Goal: Information Seeking & Learning: Find specific page/section

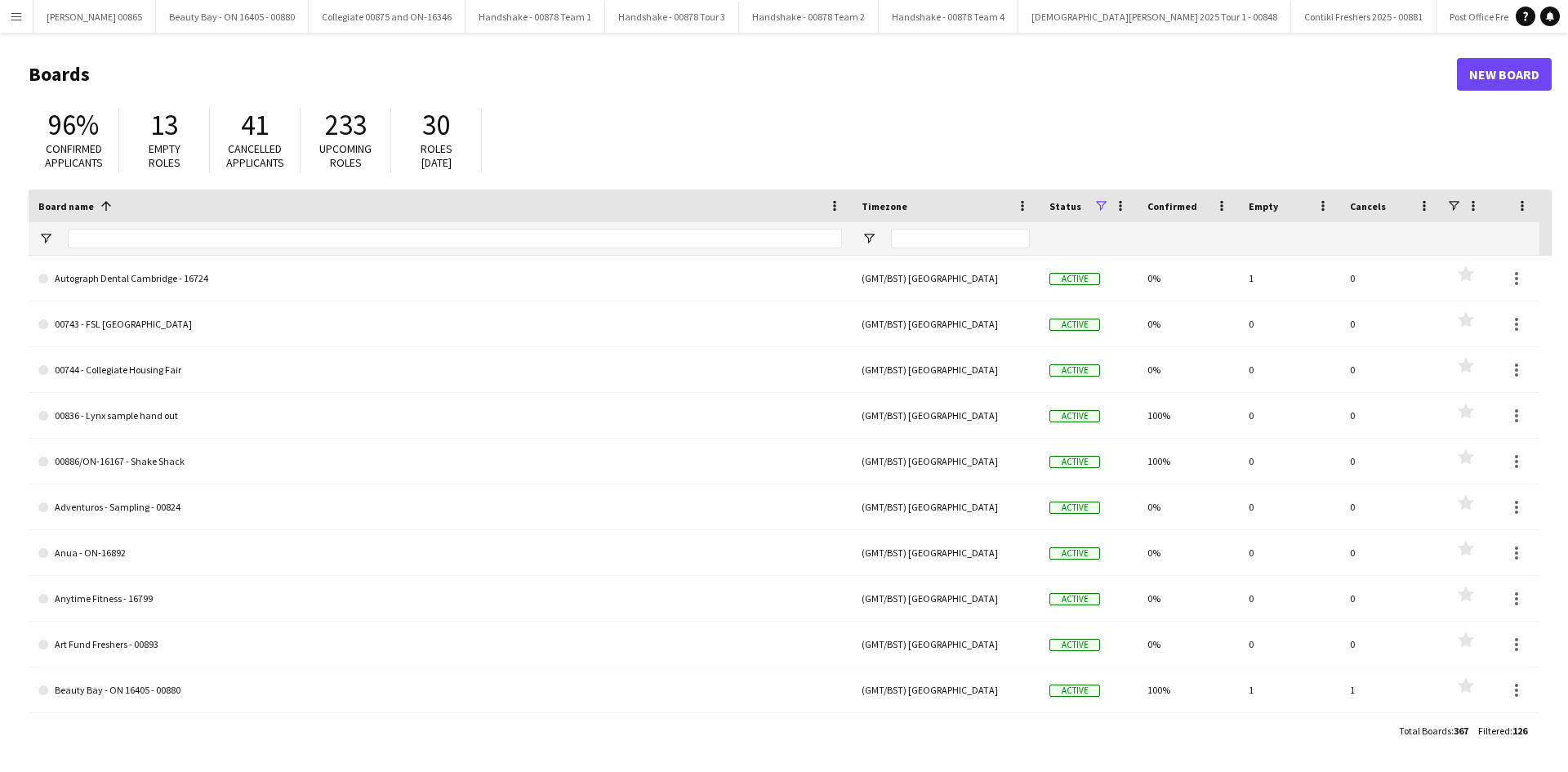
click at [121, 221] on div "Board name 1" at bounding box center [440, 206] width 804 height 32
click at [122, 237] on input "Board name Filter Input" at bounding box center [454, 238] width 774 height 19
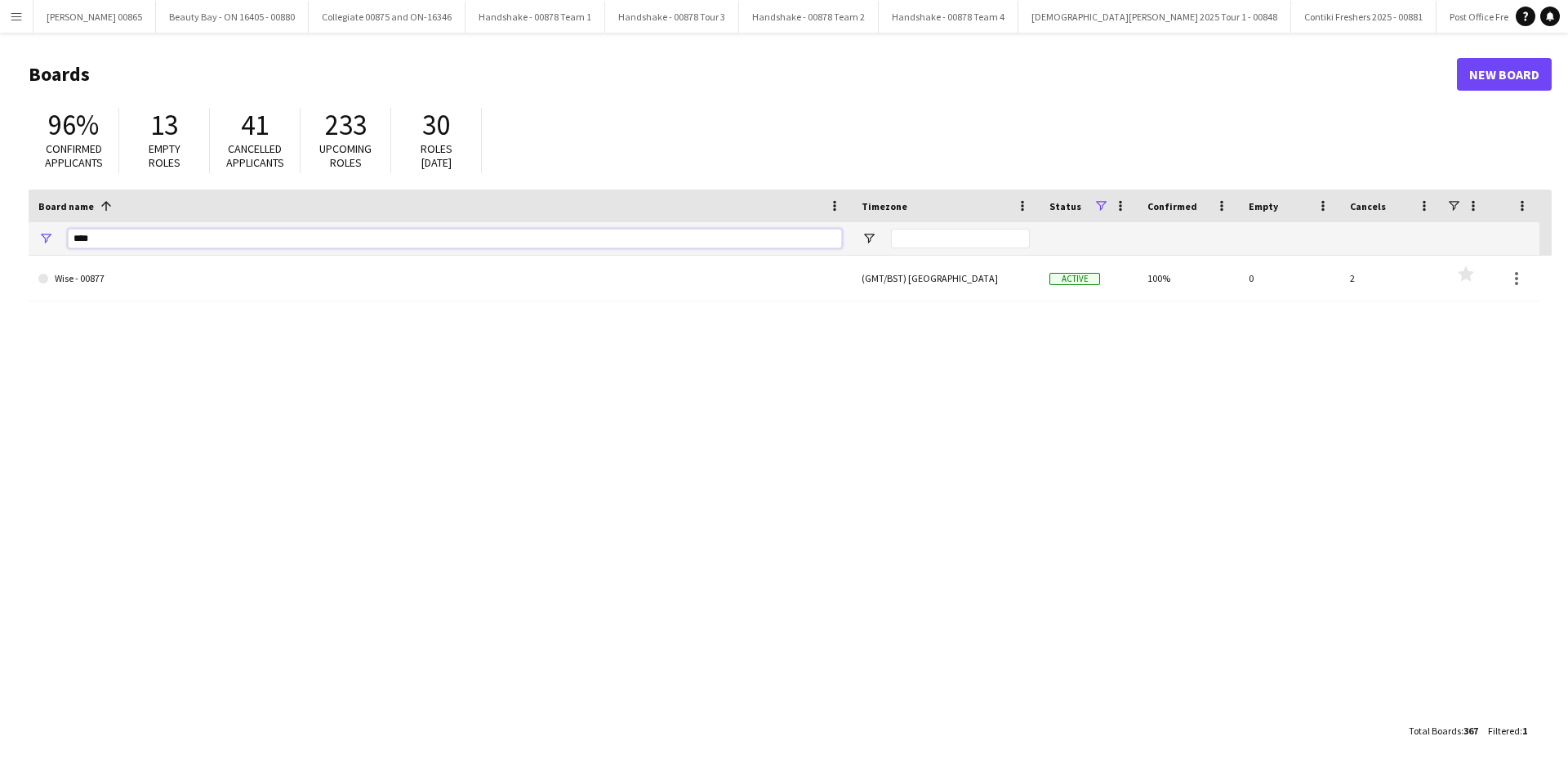
type input "****"
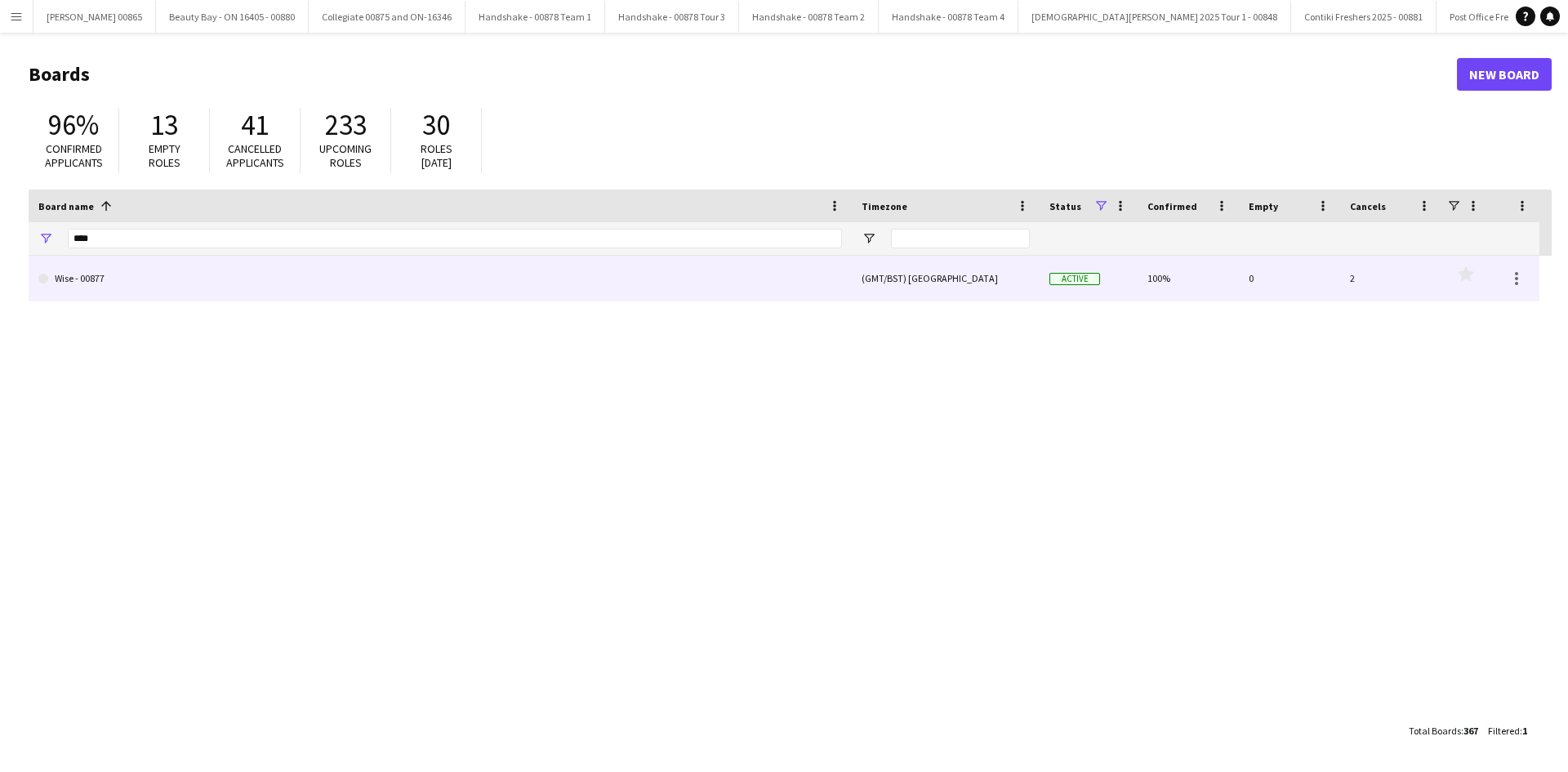
click at [155, 256] on link "Wise - 00877" at bounding box center [440, 278] width 804 height 46
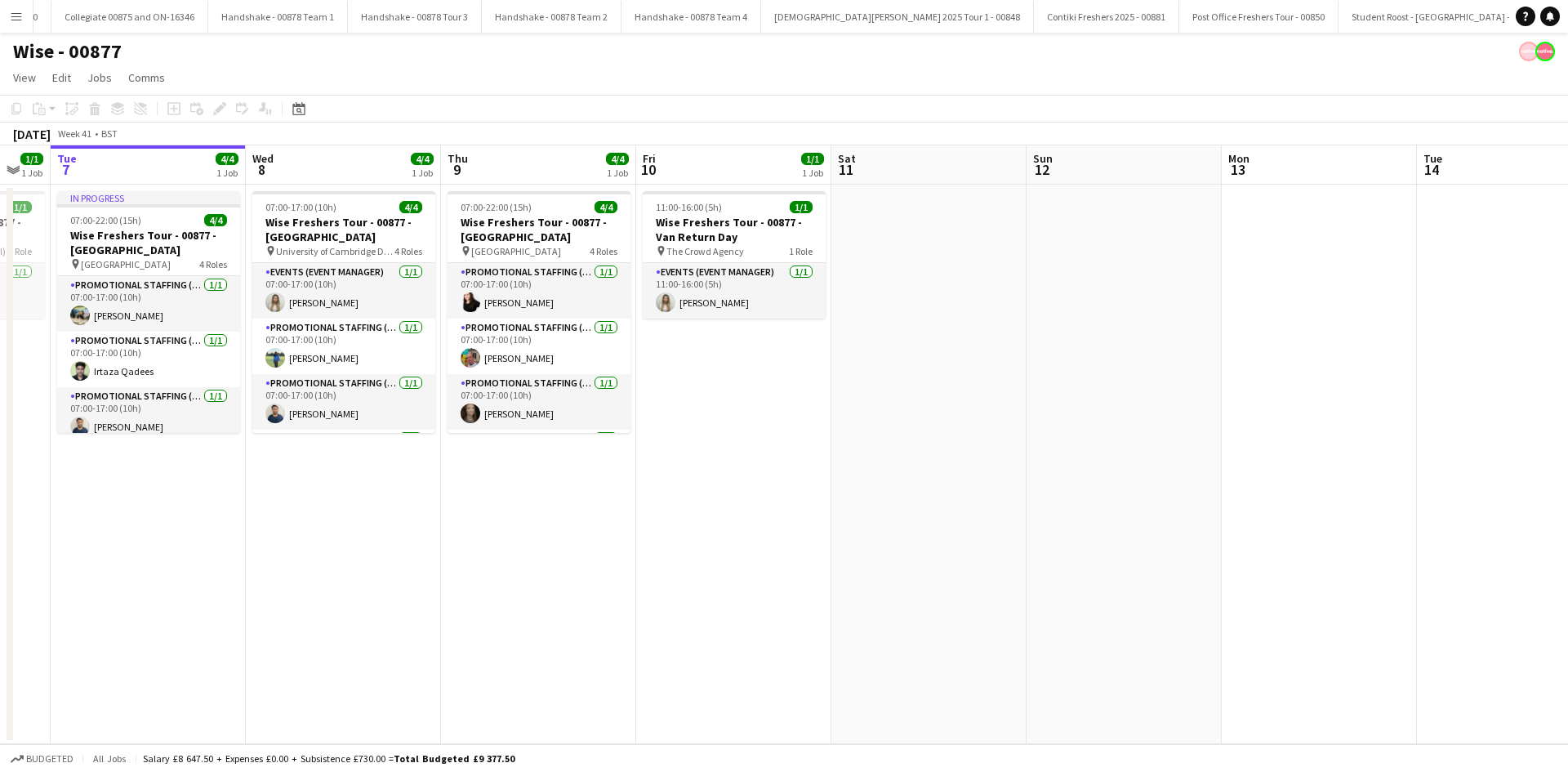
click at [501, 365] on app-calendar-viewport "Sat 4 Sun 5 Mon 6 1/1 1 Job Tue 7 4/4 1 Job Wed 8 4/4 1 Job Thu 9 4/4 1 Job Fri…" at bounding box center [784, 445] width 1568 height 599
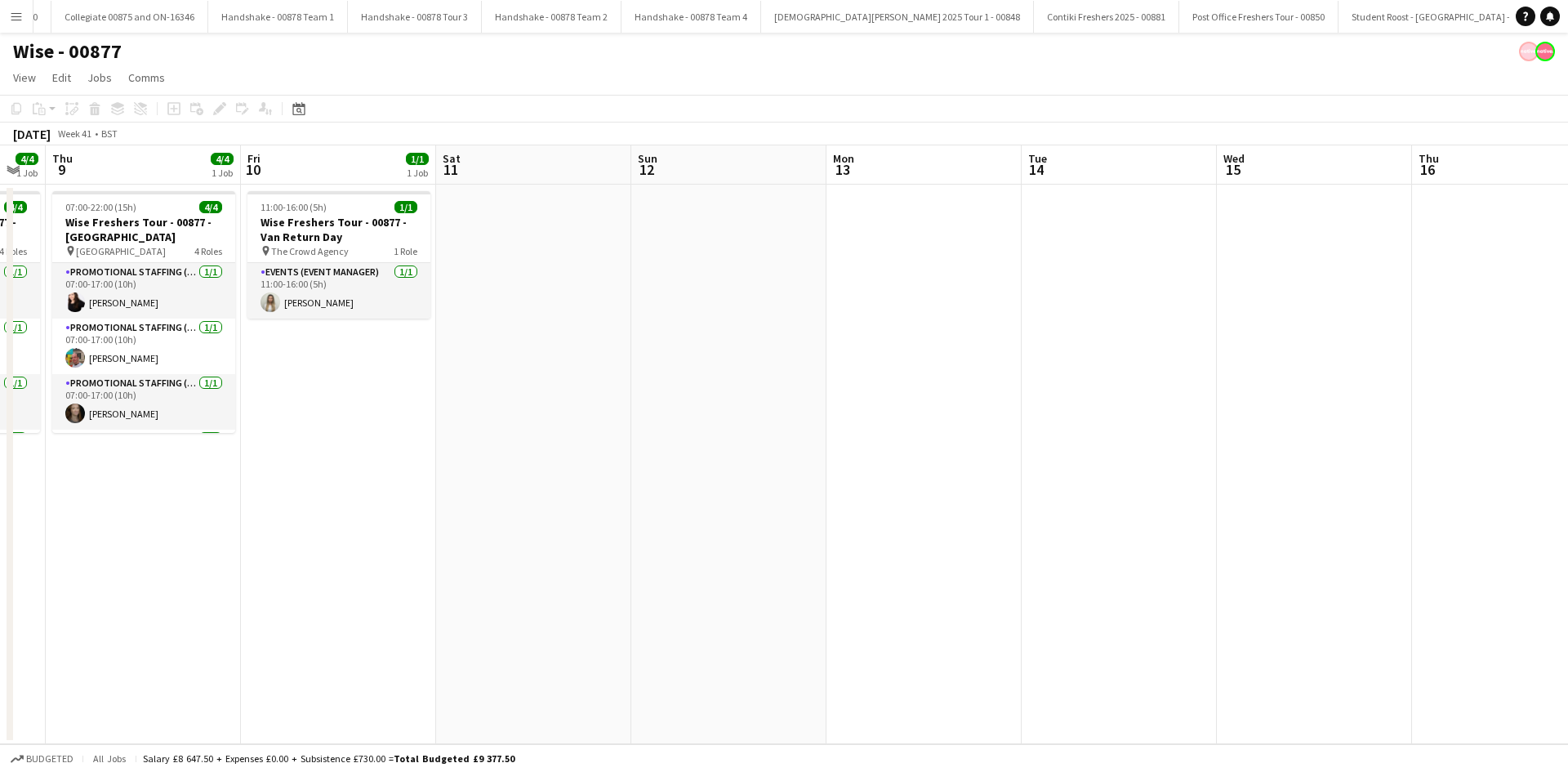
drag, startPoint x: 1138, startPoint y: 430, endPoint x: 506, endPoint y: 430, distance: 632.0
click at [506, 430] on app-calendar-viewport "Mon 6 1/1 1 Job Tue 7 4/4 1 Job Wed 8 4/4 1 Job Thu 9 4/4 1 Job Fri 10 1/1 1 Jo…" at bounding box center [784, 445] width 1568 height 599
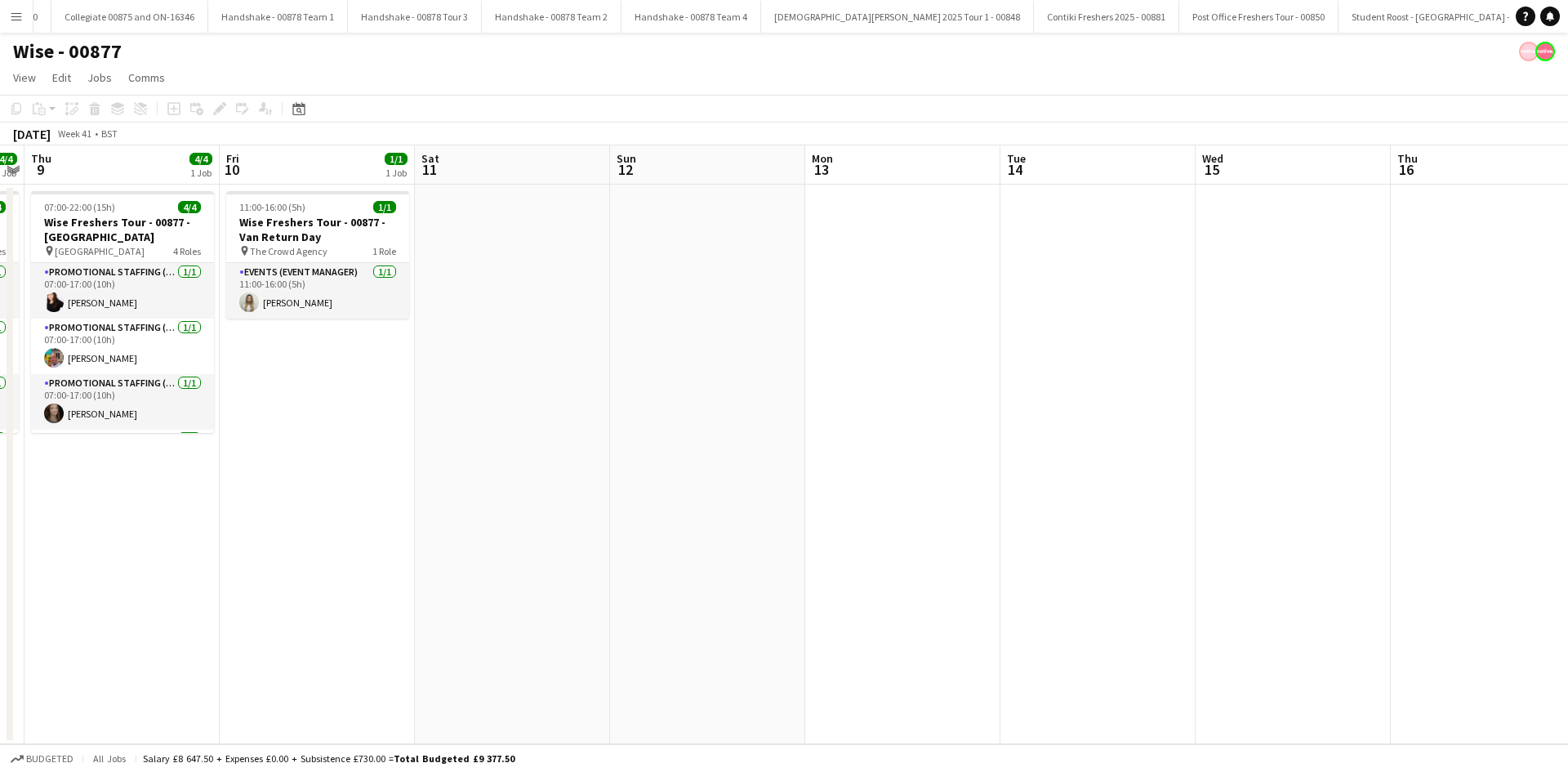
drag, startPoint x: 1239, startPoint y: 423, endPoint x: 1749, endPoint y: 409, distance: 510.2
click at [1567, 409] on html "Menu Boards Boards Boards All jobs Status Workforce Workforce My Workforce Recr…" at bounding box center [784, 386] width 1568 height 772
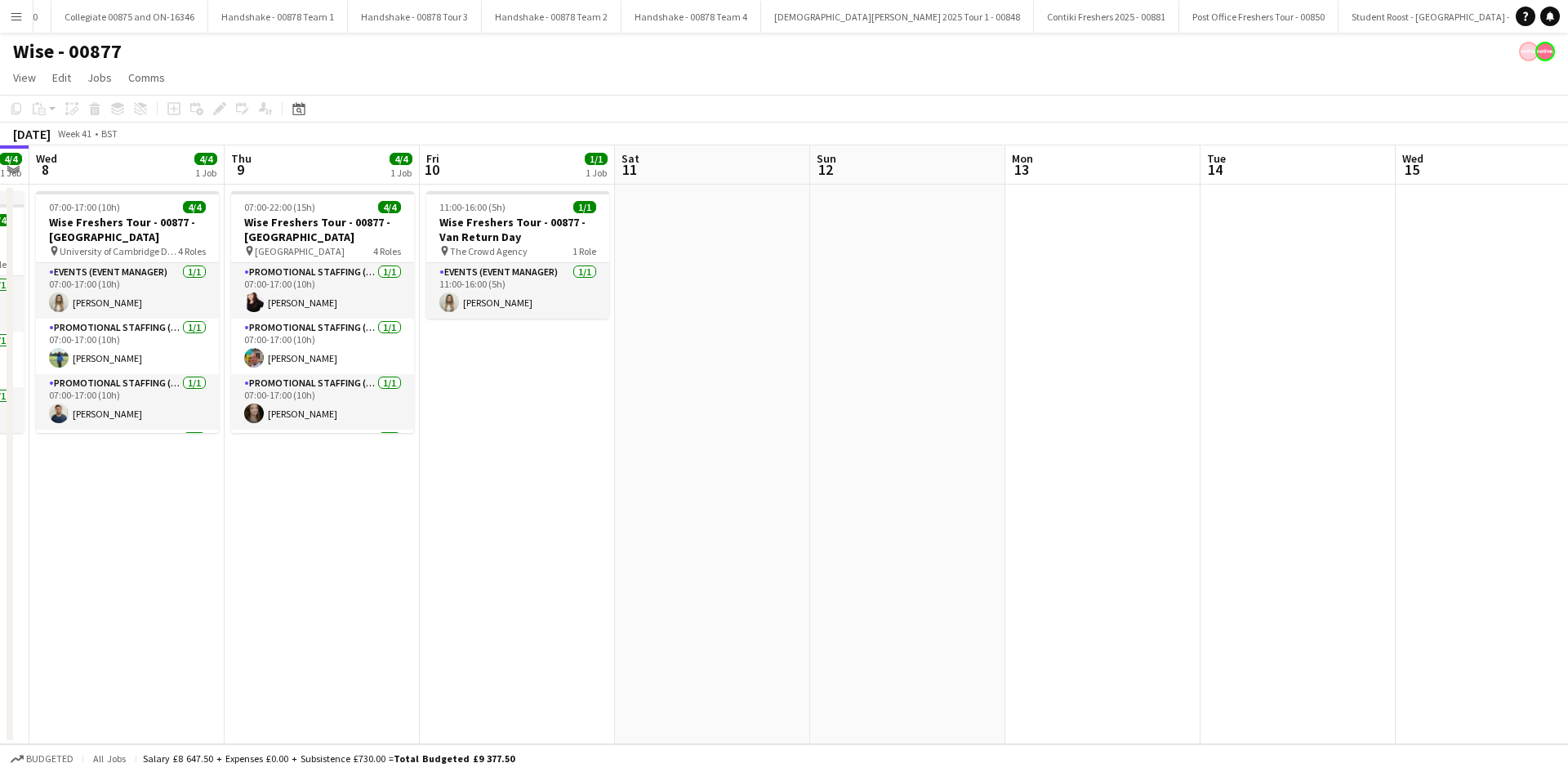
drag, startPoint x: 1059, startPoint y: 398, endPoint x: 1358, endPoint y: 394, distance: 299.0
click at [1358, 394] on app-calendar-viewport "Mon 6 1/1 1 Job Tue 7 4/4 1 Job Wed 8 4/4 1 Job Thu 9 4/4 1 Job Fri 10 1/1 1 Jo…" at bounding box center [784, 445] width 1568 height 599
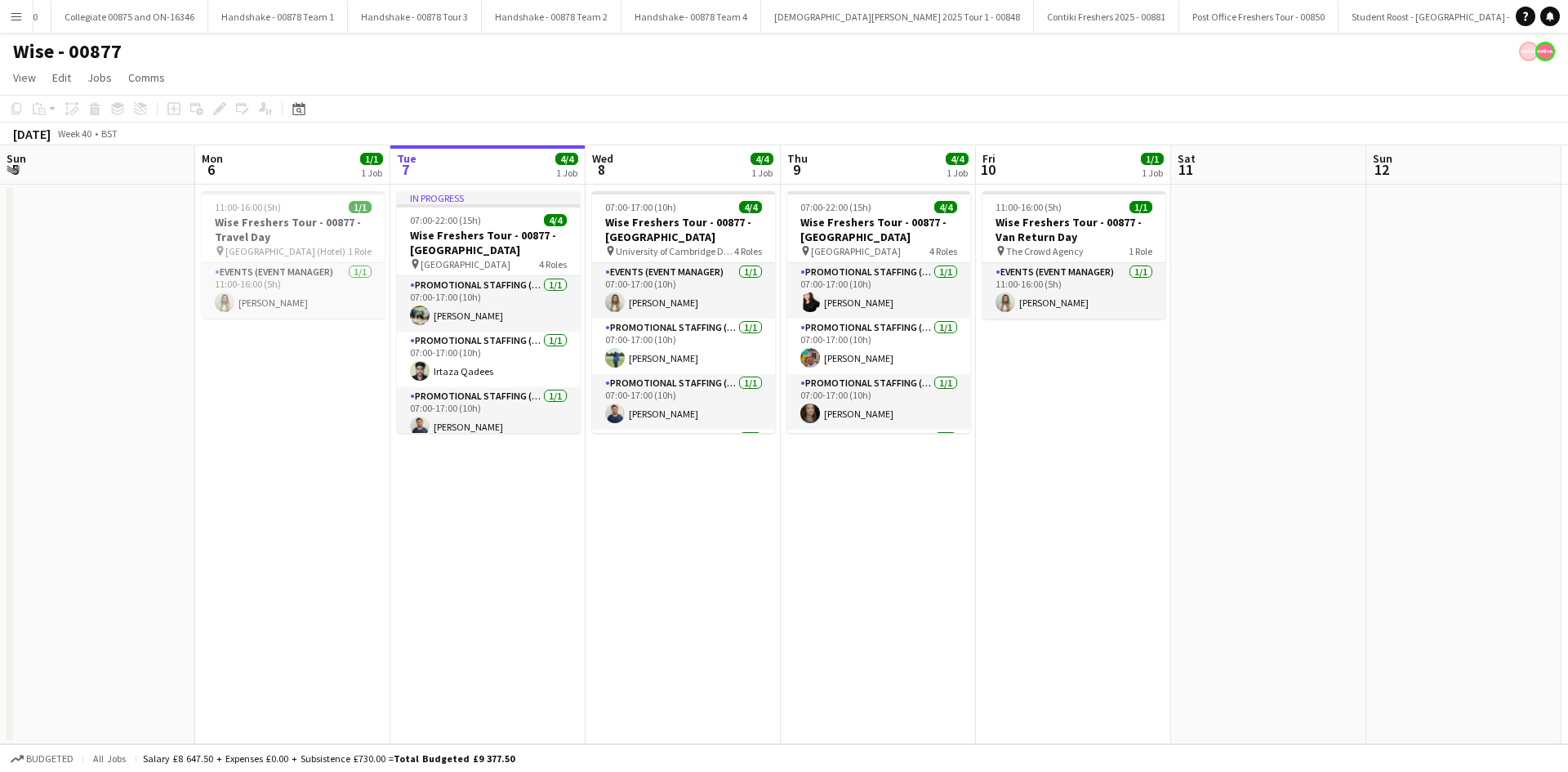
drag, startPoint x: 530, startPoint y: 394, endPoint x: 1063, endPoint y: 401, distance: 533.0
click at [1063, 401] on app-calendar-viewport "Fri 3 Sat 4 Sun 5 Mon 6 1/1 1 Job Tue 7 4/4 1 Job Wed 8 4/4 1 Job Thu 9 4/4 1 J…" at bounding box center [784, 445] width 1568 height 599
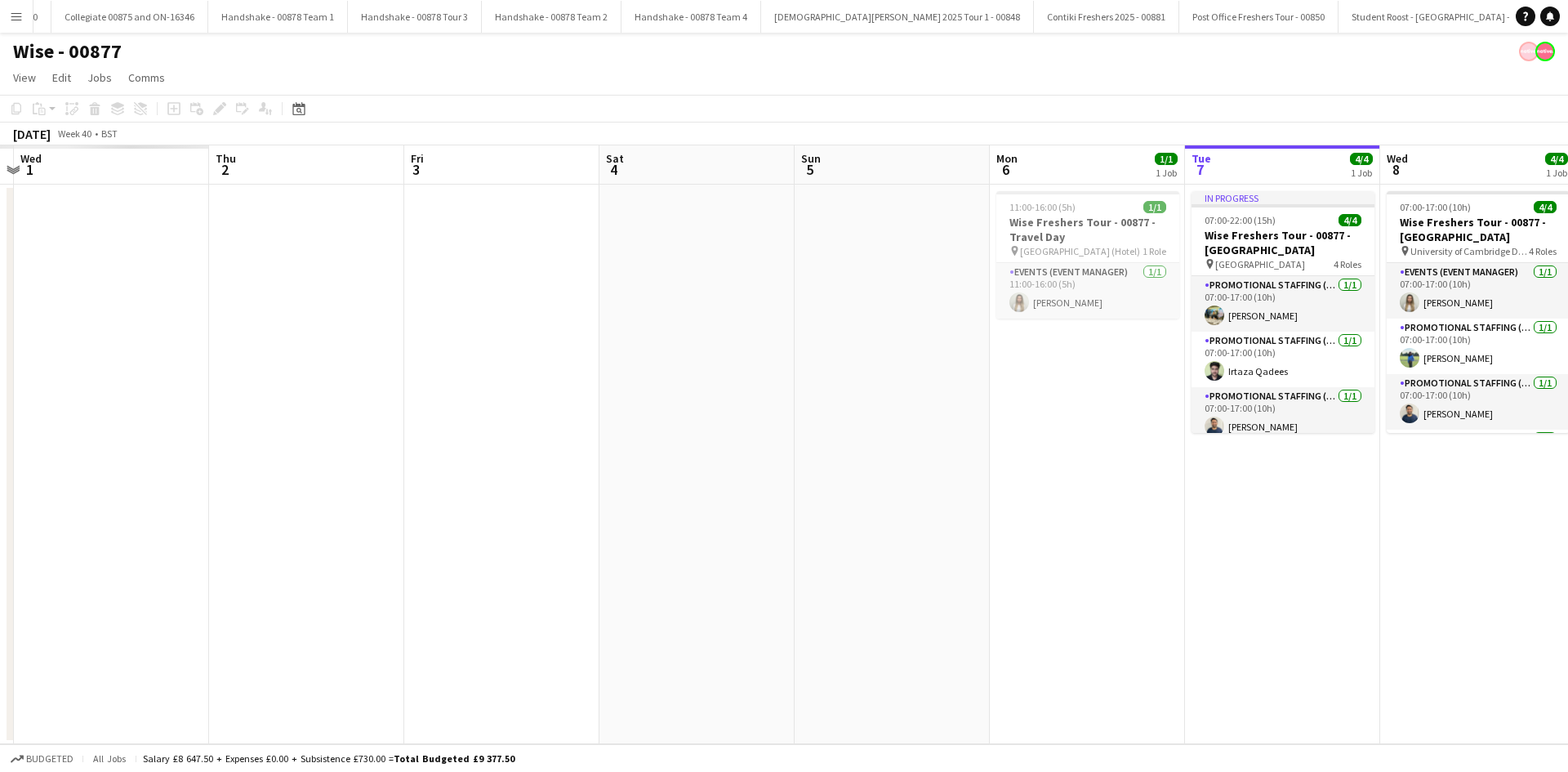
drag, startPoint x: 488, startPoint y: 482, endPoint x: 1010, endPoint y: 461, distance: 522.4
click at [1010, 461] on app-calendar-viewport "Mon 29 Tue 30 Wed 1 Thu 2 Fri 3 Sat 4 Sun 5 Mon 6 1/1 1 Job Tue 7 4/4 1 Job Wed…" at bounding box center [784, 445] width 1568 height 599
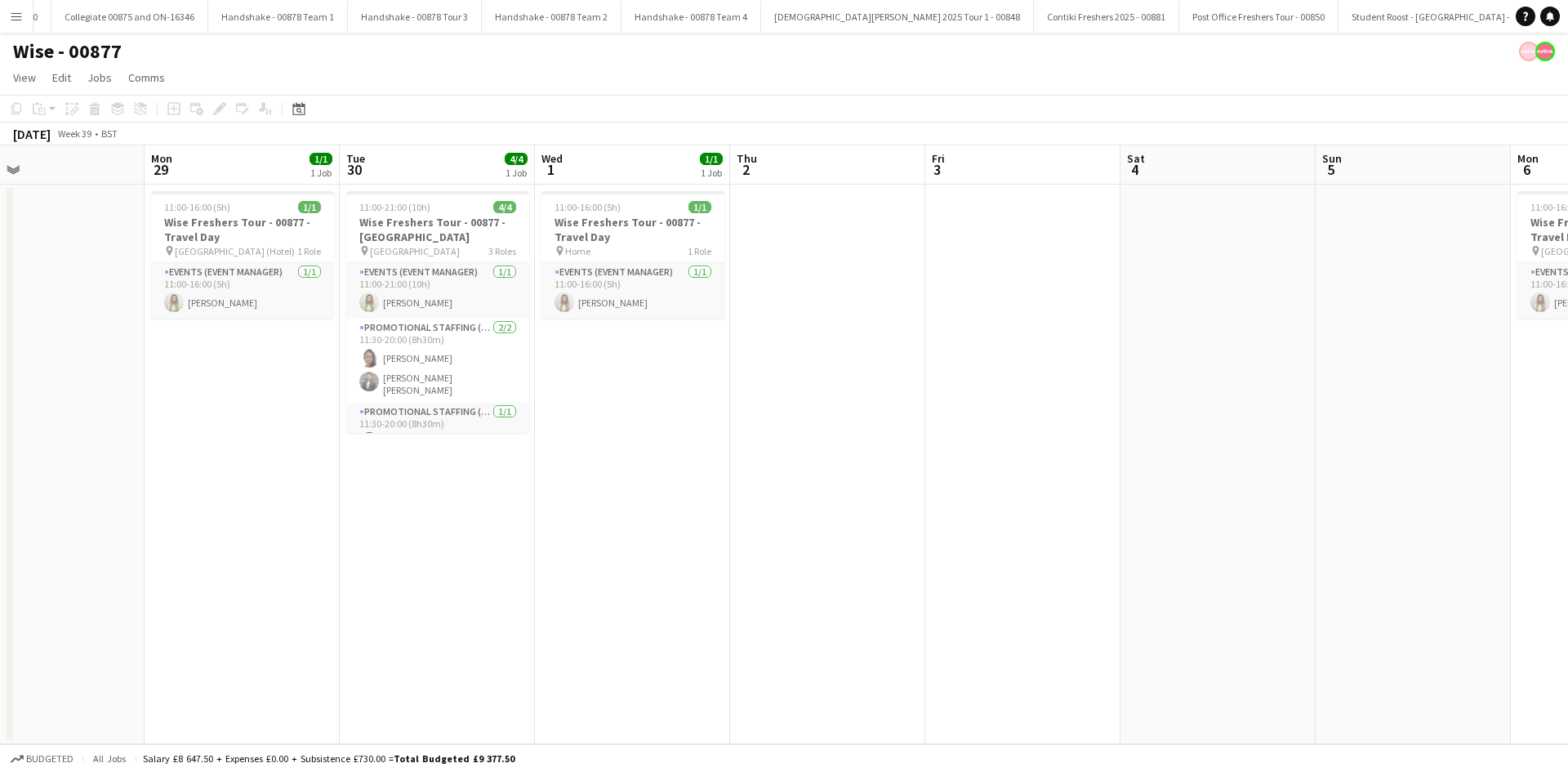
scroll to position [0, 415]
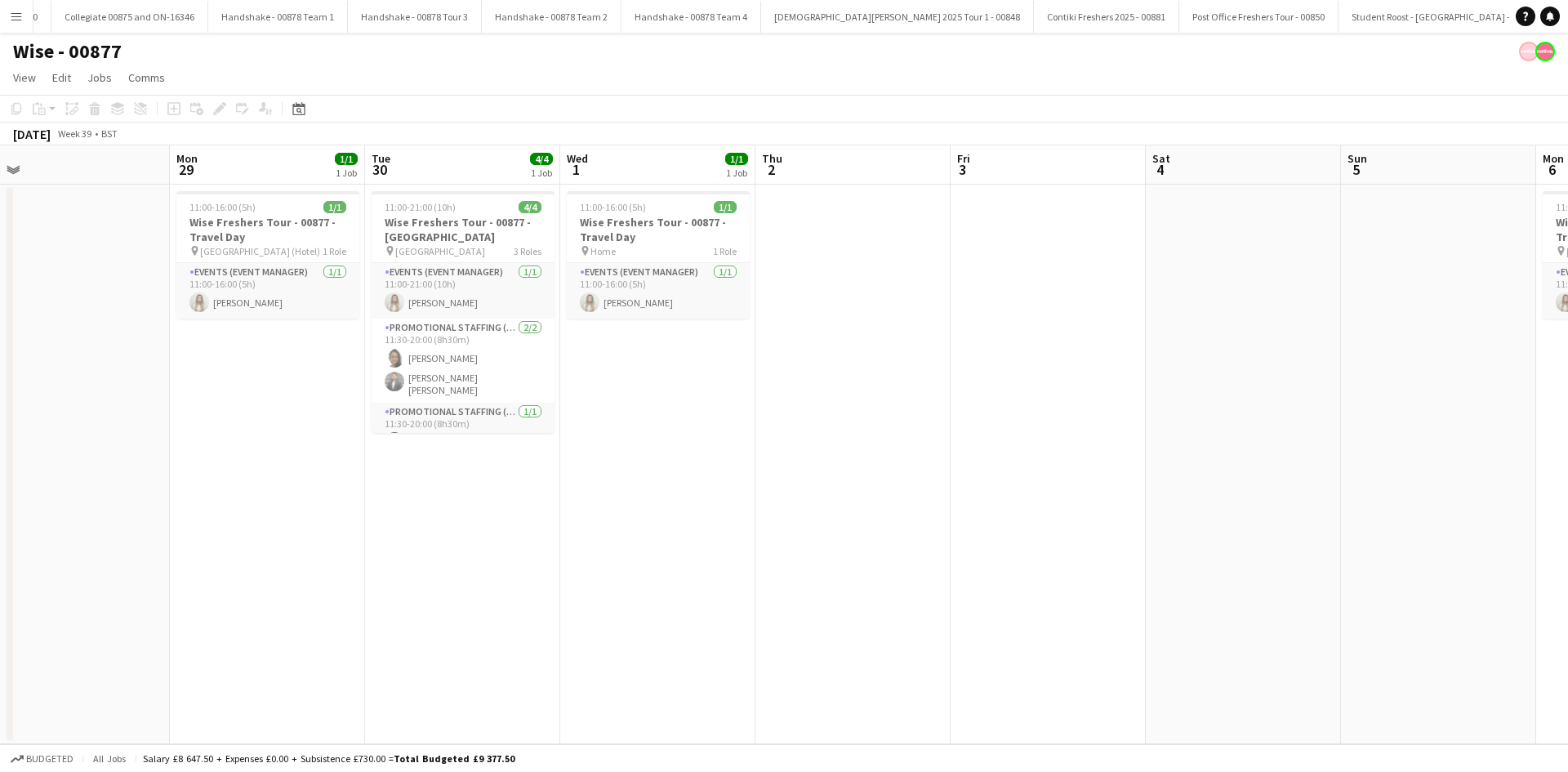
drag, startPoint x: 424, startPoint y: 453, endPoint x: 971, endPoint y: 465, distance: 547.1
click at [971, 465] on app-calendar-viewport "Fri 26 Sat 27 4/4 1 Job Sun 28 Mon 29 1/1 1 Job Tue 30 4/4 1 Job Wed 1 1/1 1 Jo…" at bounding box center [784, 445] width 1568 height 599
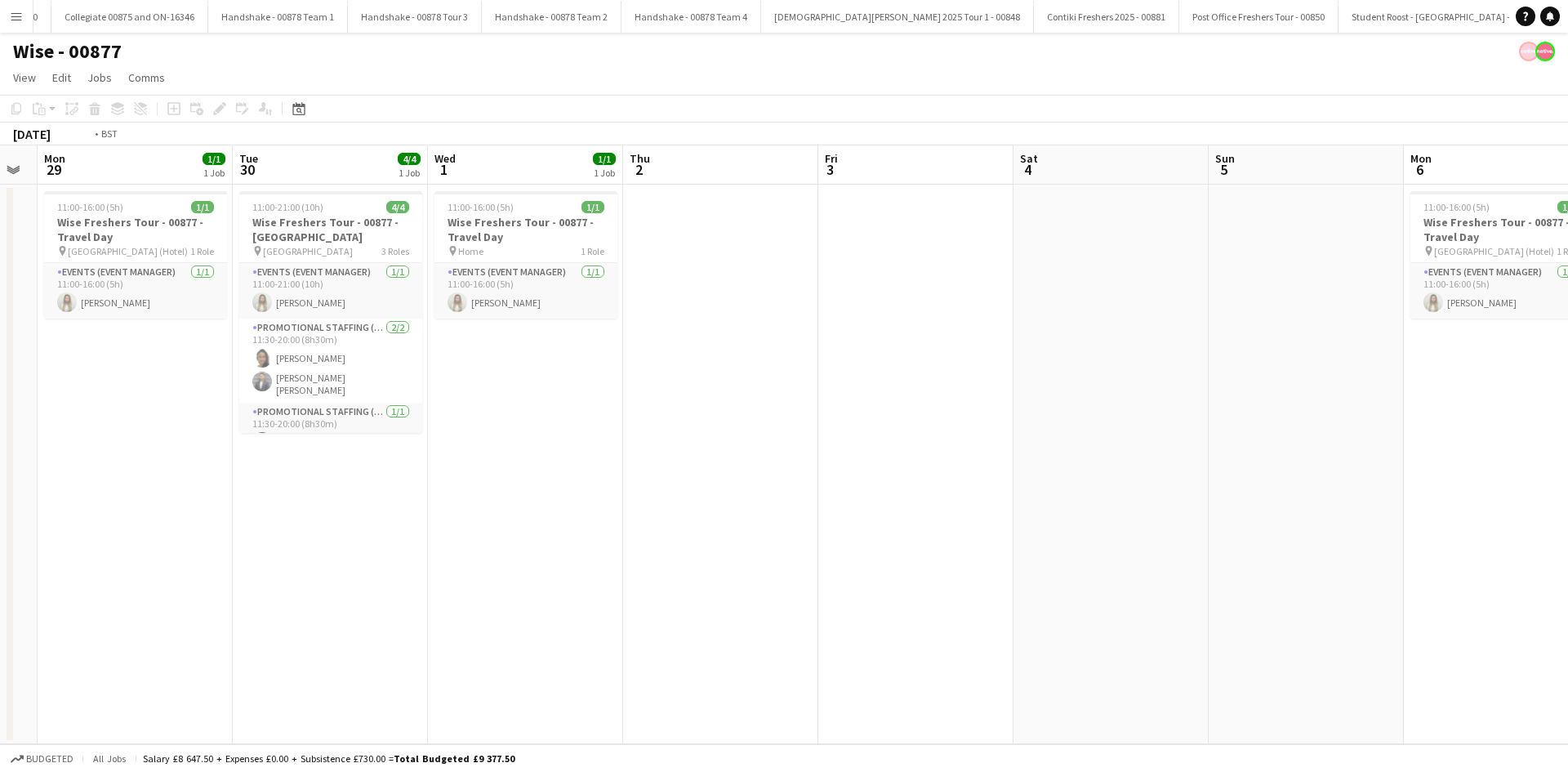
click at [357, 374] on app-calendar-viewport "Fri 26 1/1 1 Job Sat 27 4/4 1 Job Sun 28 Mon 29 1/1 1 Job Tue 30 4/4 1 Job Wed …" at bounding box center [784, 445] width 1568 height 599
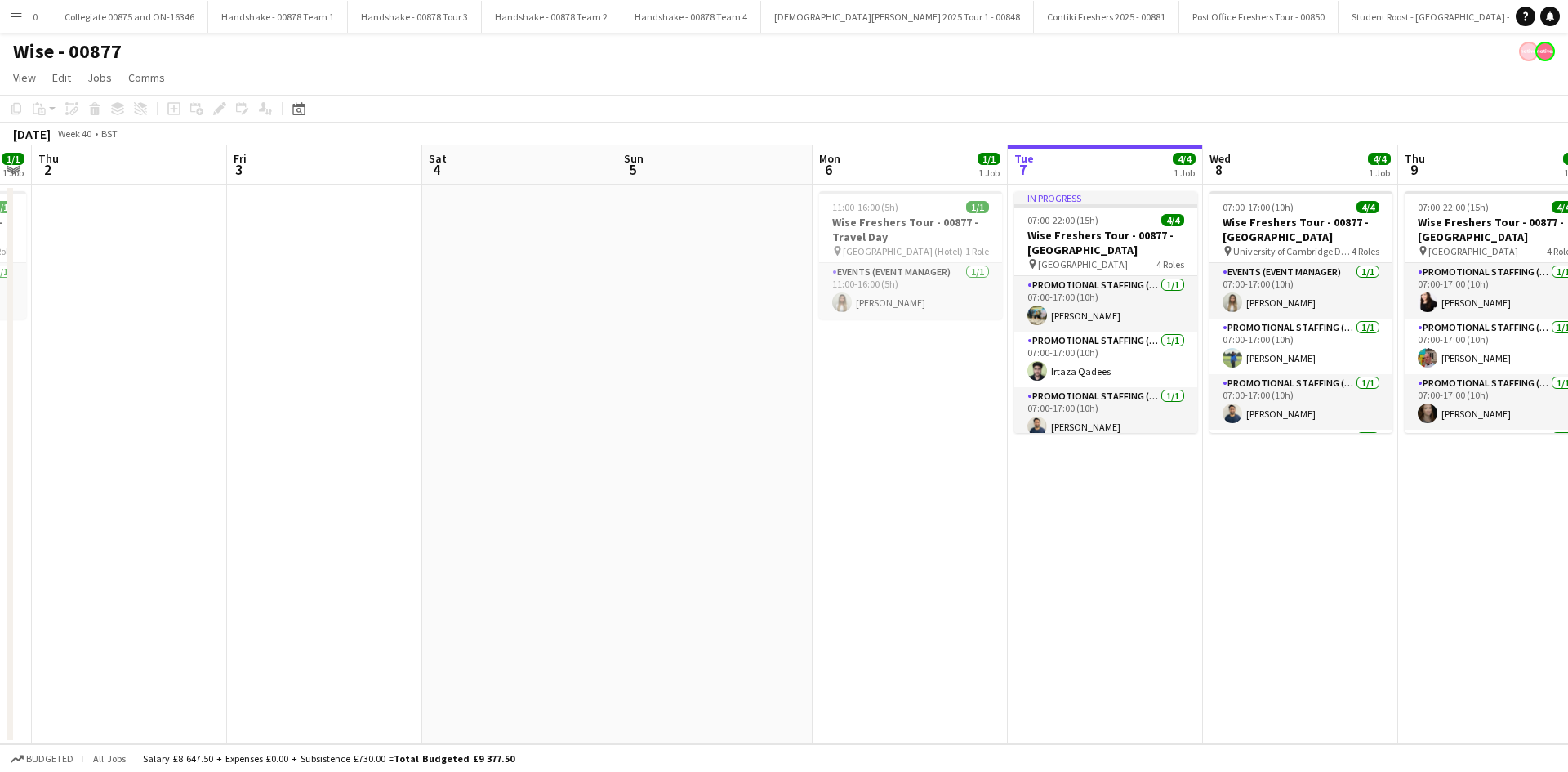
scroll to position [0, 462]
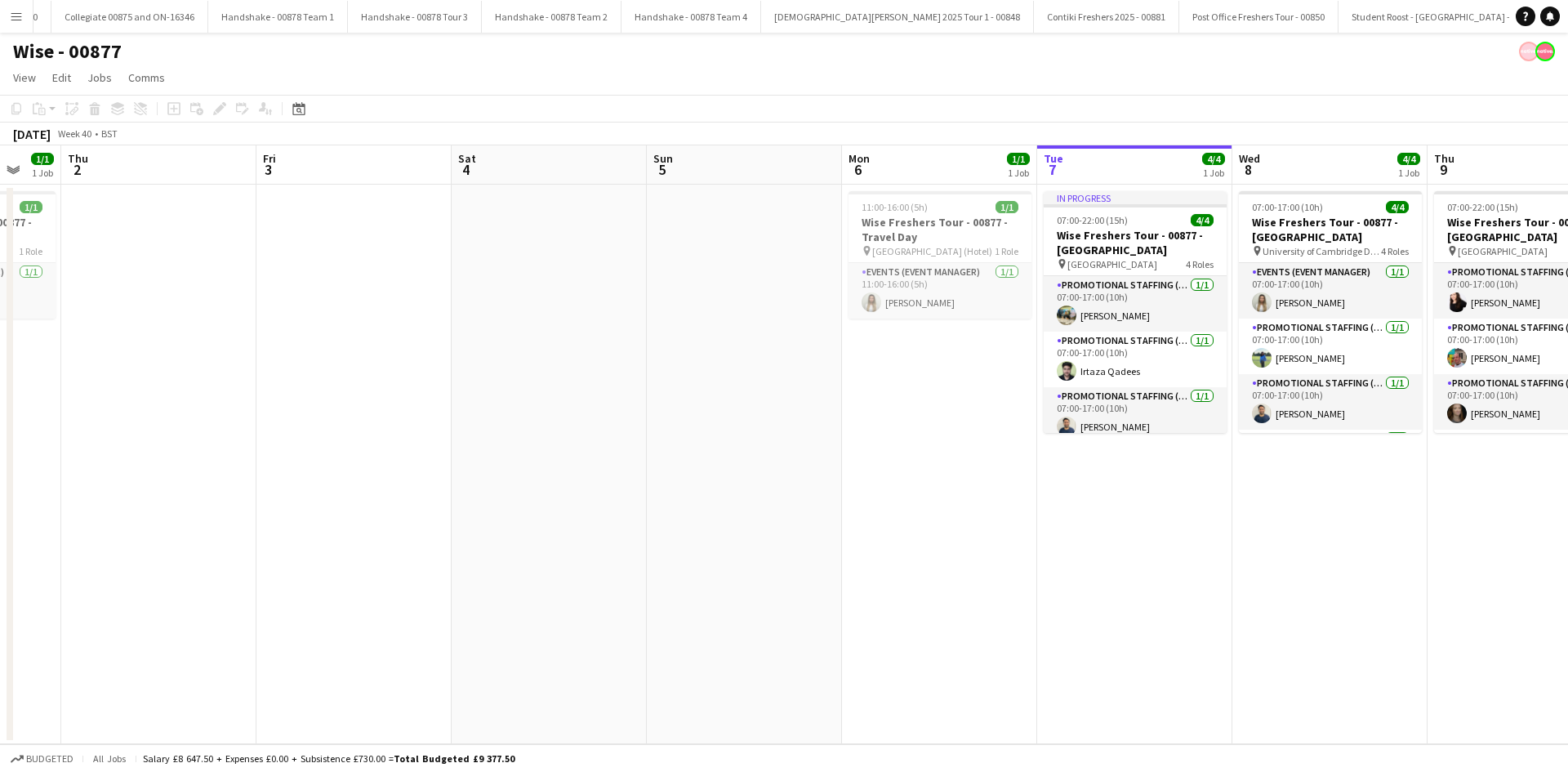
drag, startPoint x: 1123, startPoint y: 484, endPoint x: 629, endPoint y: 491, distance: 494.0
click at [629, 491] on app-calendar-viewport "Mon 29 1/1 1 Job Tue 30 4/4 1 Job Wed 1 1/1 1 Job Thu 2 Fri 3 Sat 4 Sun 5 Mon 6…" at bounding box center [784, 445] width 1568 height 599
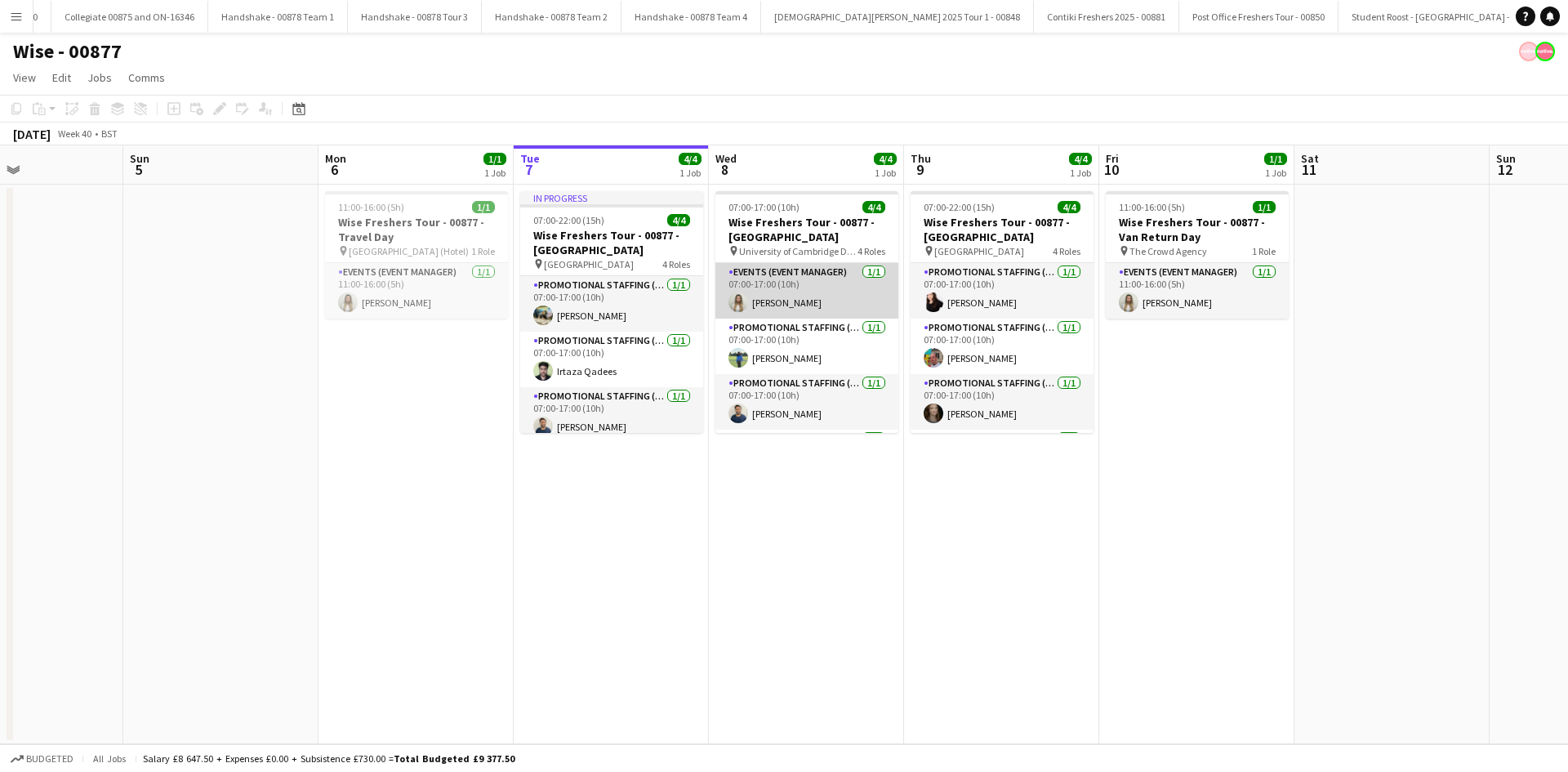
click at [816, 307] on app-card-role "Events (Event Manager) [DATE] 07:00-17:00 (10h) [PERSON_NAME]" at bounding box center [807, 290] width 183 height 55
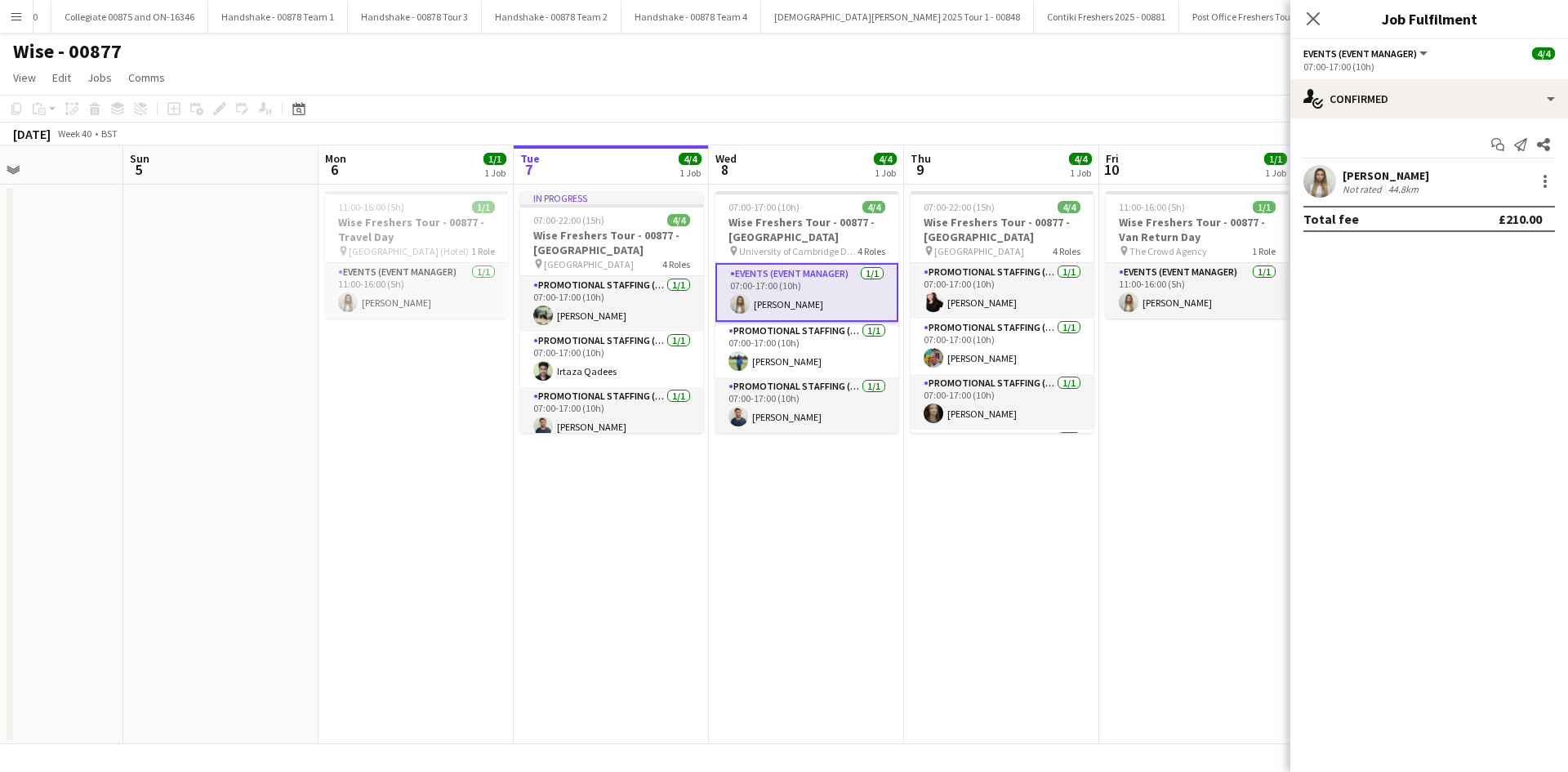
click at [1348, 169] on div "[PERSON_NAME]" at bounding box center [1386, 176] width 87 height 15
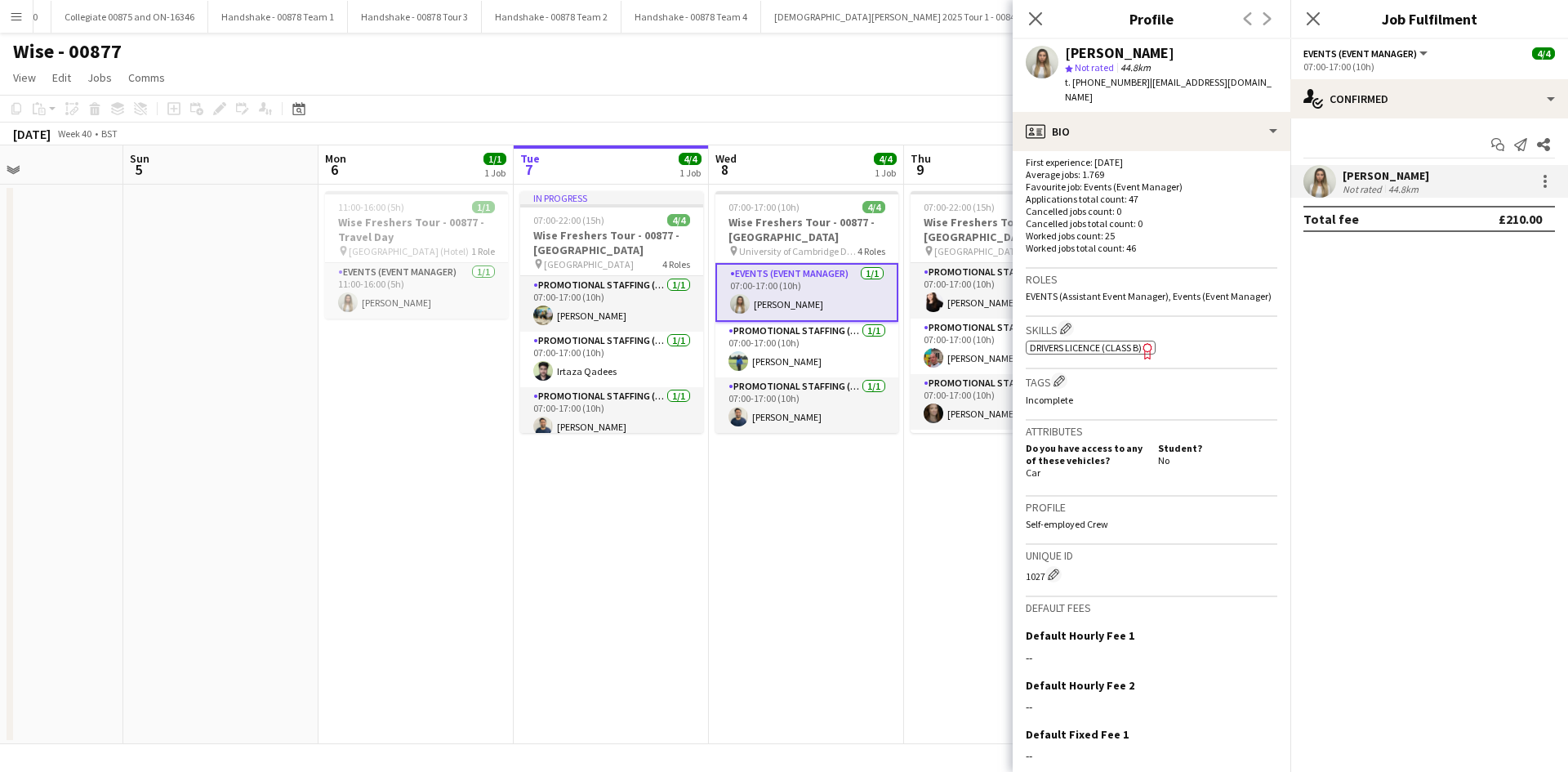
scroll to position [353, 0]
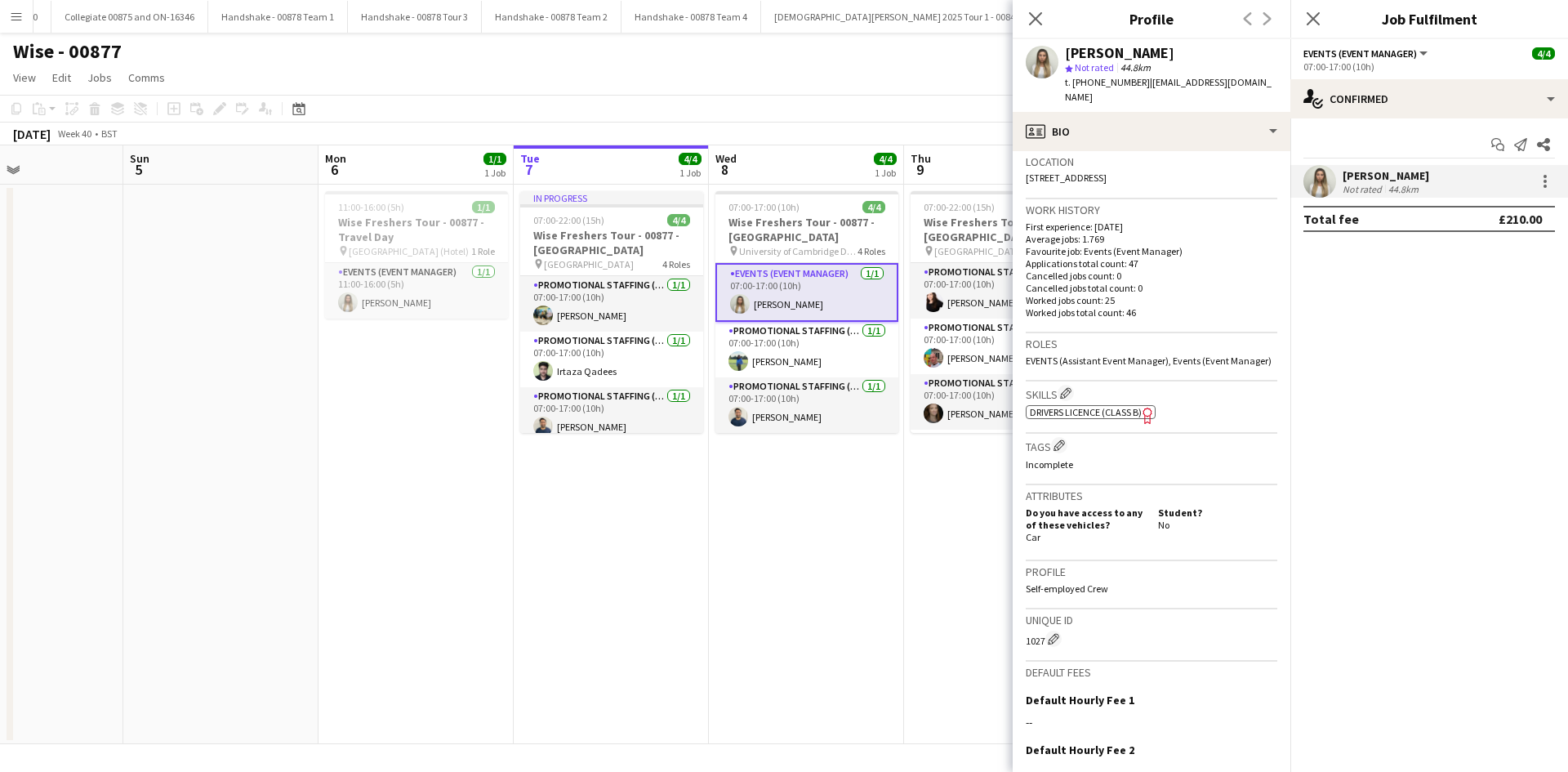
click at [1145, 407] on icon "Freelancer has uploaded a photo validation of skill. Click to see" at bounding box center [1148, 415] width 18 height 18
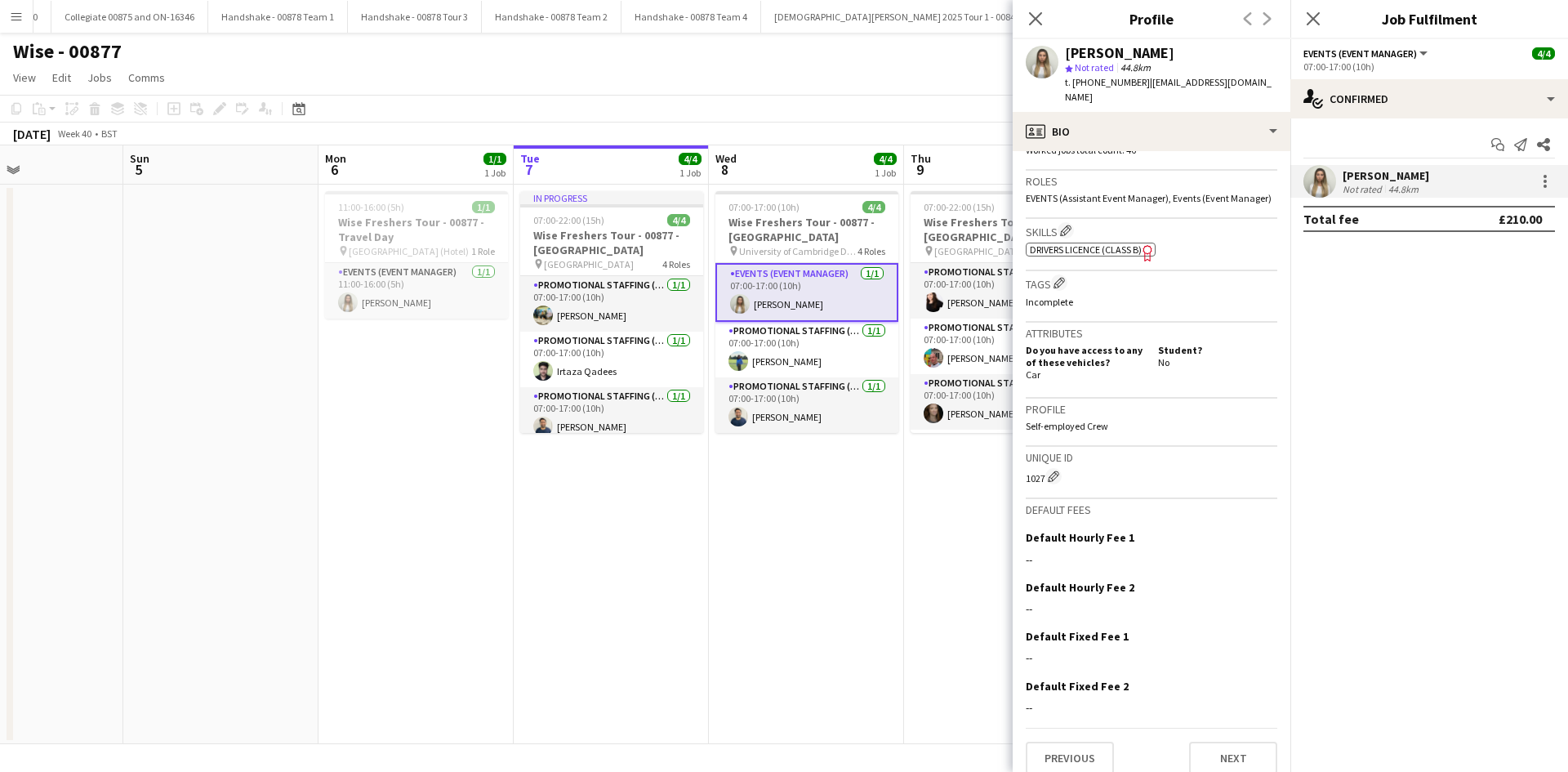
click at [13, 18] on app-icon "Menu" at bounding box center [16, 16] width 13 height 13
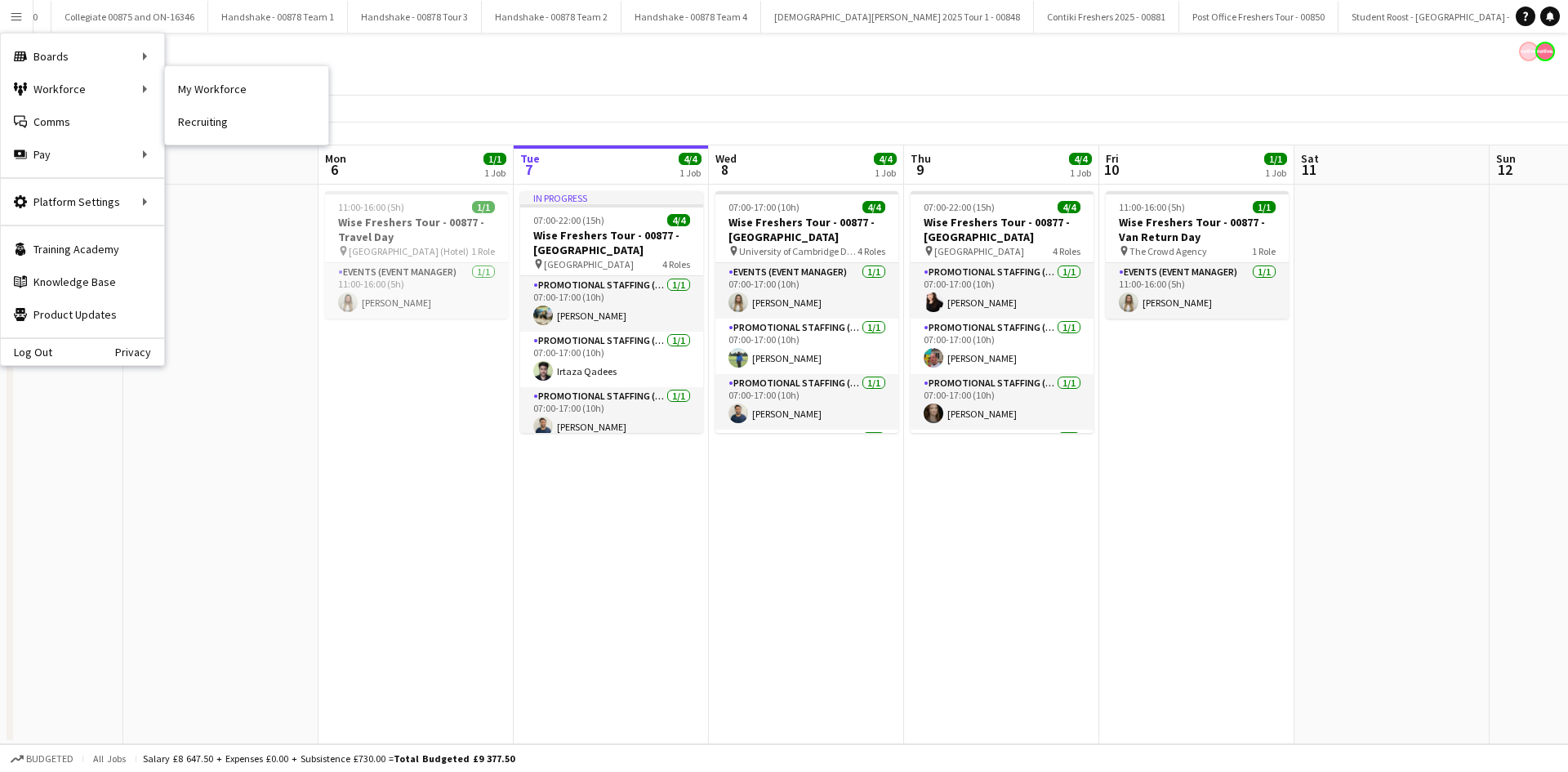
drag, startPoint x: 201, startPoint y: 92, endPoint x: 361, endPoint y: 216, distance: 202.4
click at [201, 92] on link "My Workforce" at bounding box center [247, 89] width 163 height 32
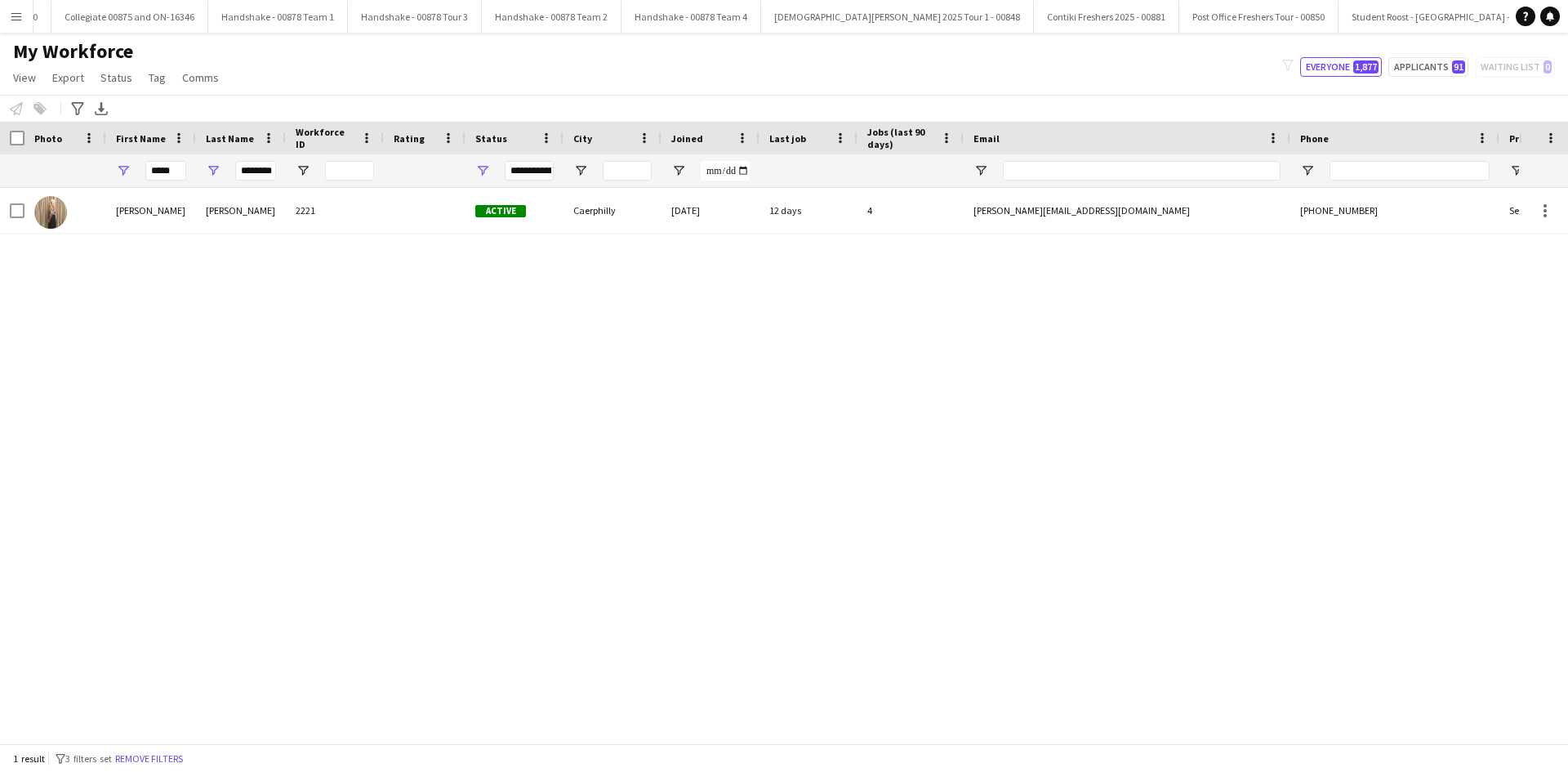
click at [232, 180] on div "********" at bounding box center [241, 170] width 90 height 32
click at [264, 163] on input "********" at bounding box center [256, 170] width 40 height 19
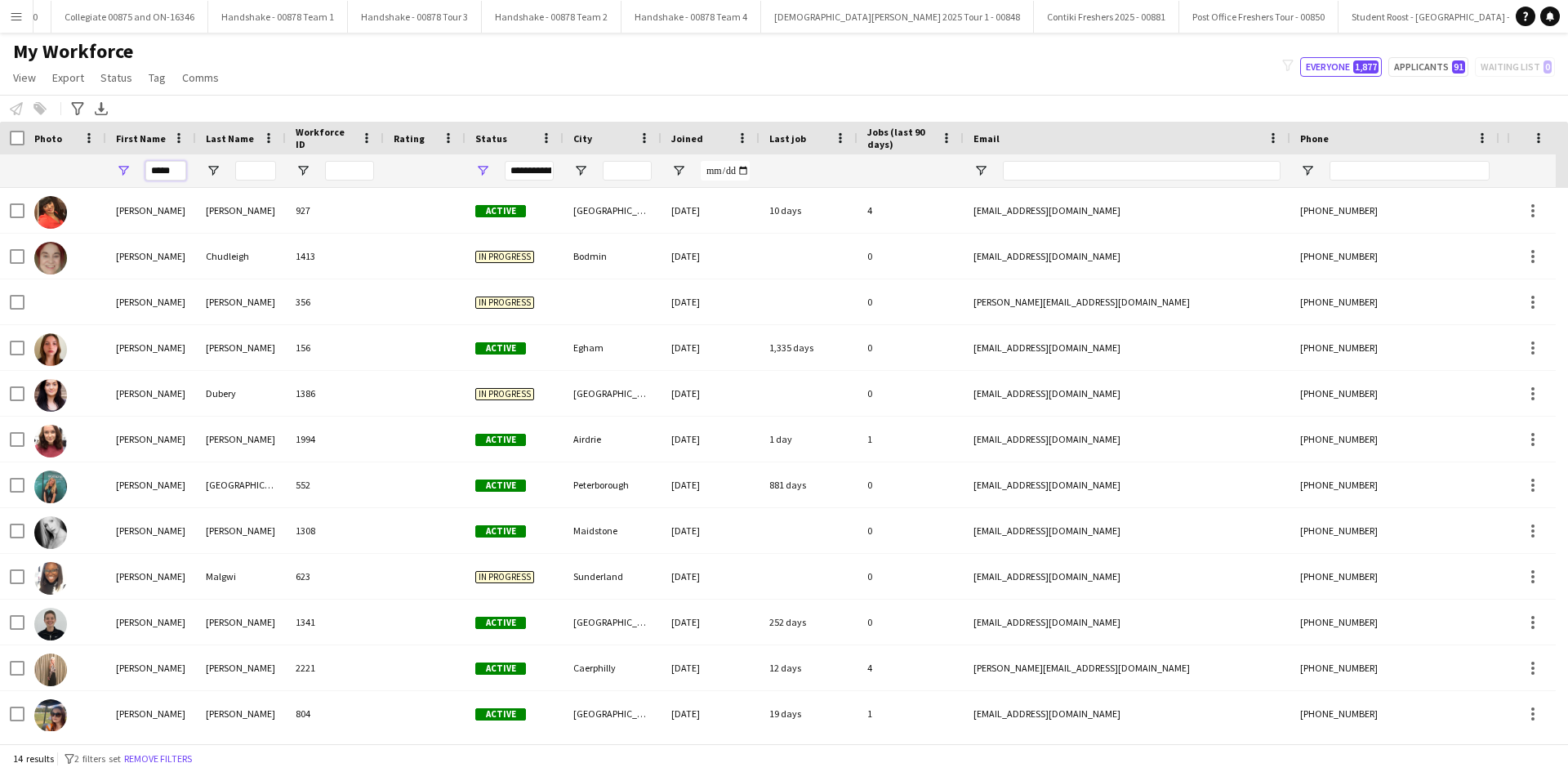
click at [151, 164] on input "*****" at bounding box center [166, 170] width 40 height 19
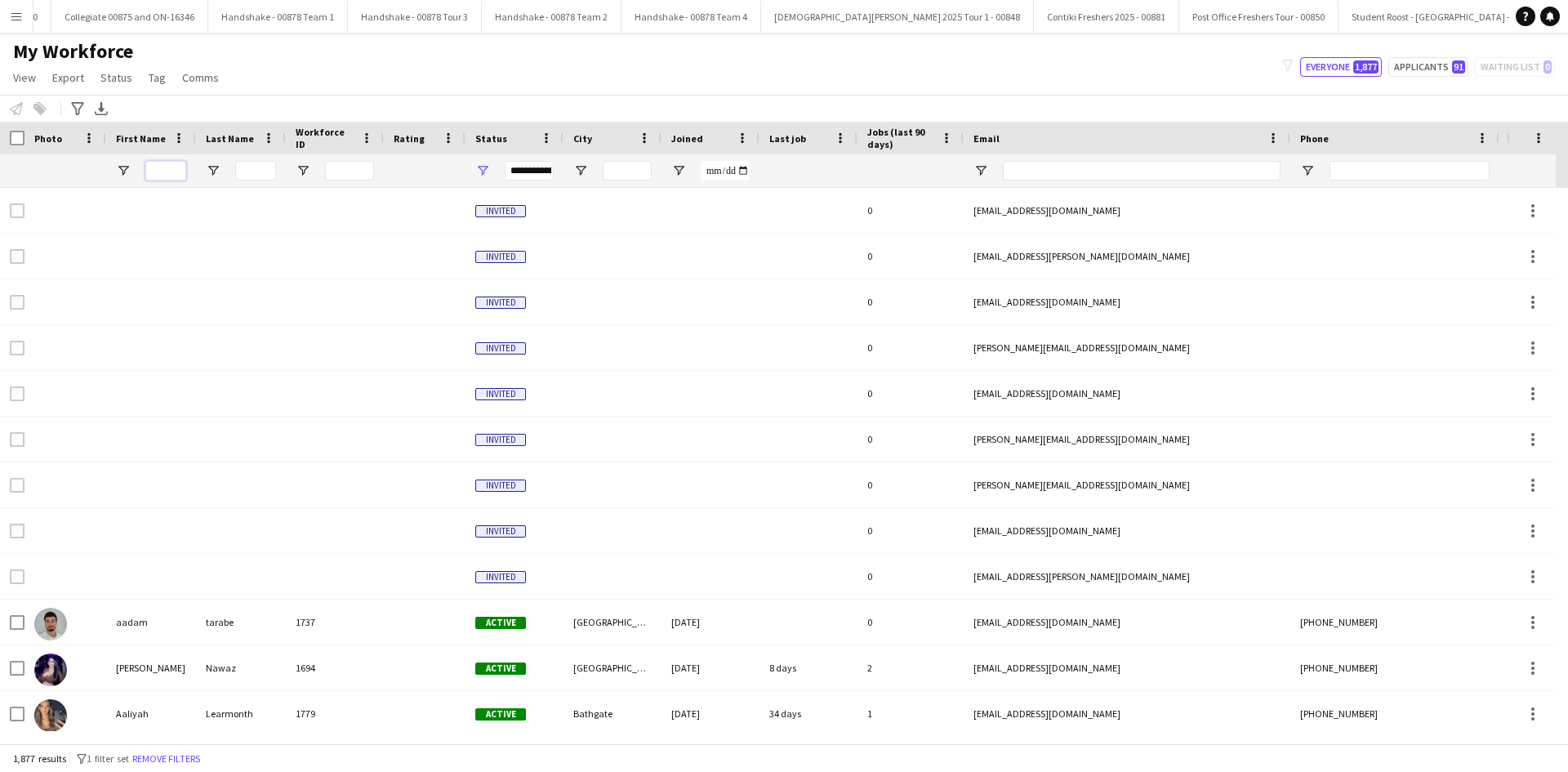
click at [168, 172] on input "First Name Filter Input" at bounding box center [166, 170] width 40 height 19
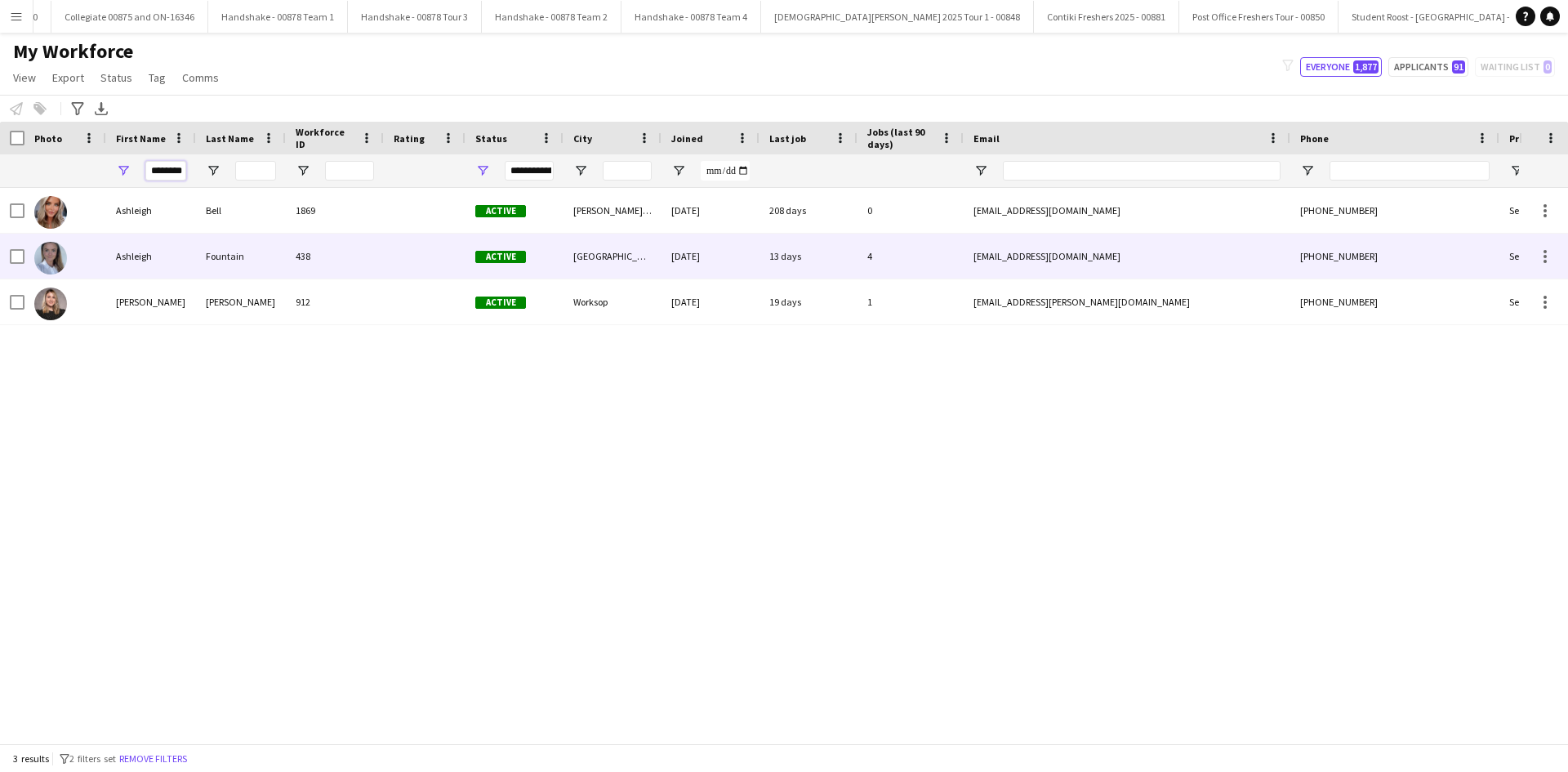
type input "********"
click at [170, 267] on div "Ashleigh" at bounding box center [151, 256] width 90 height 45
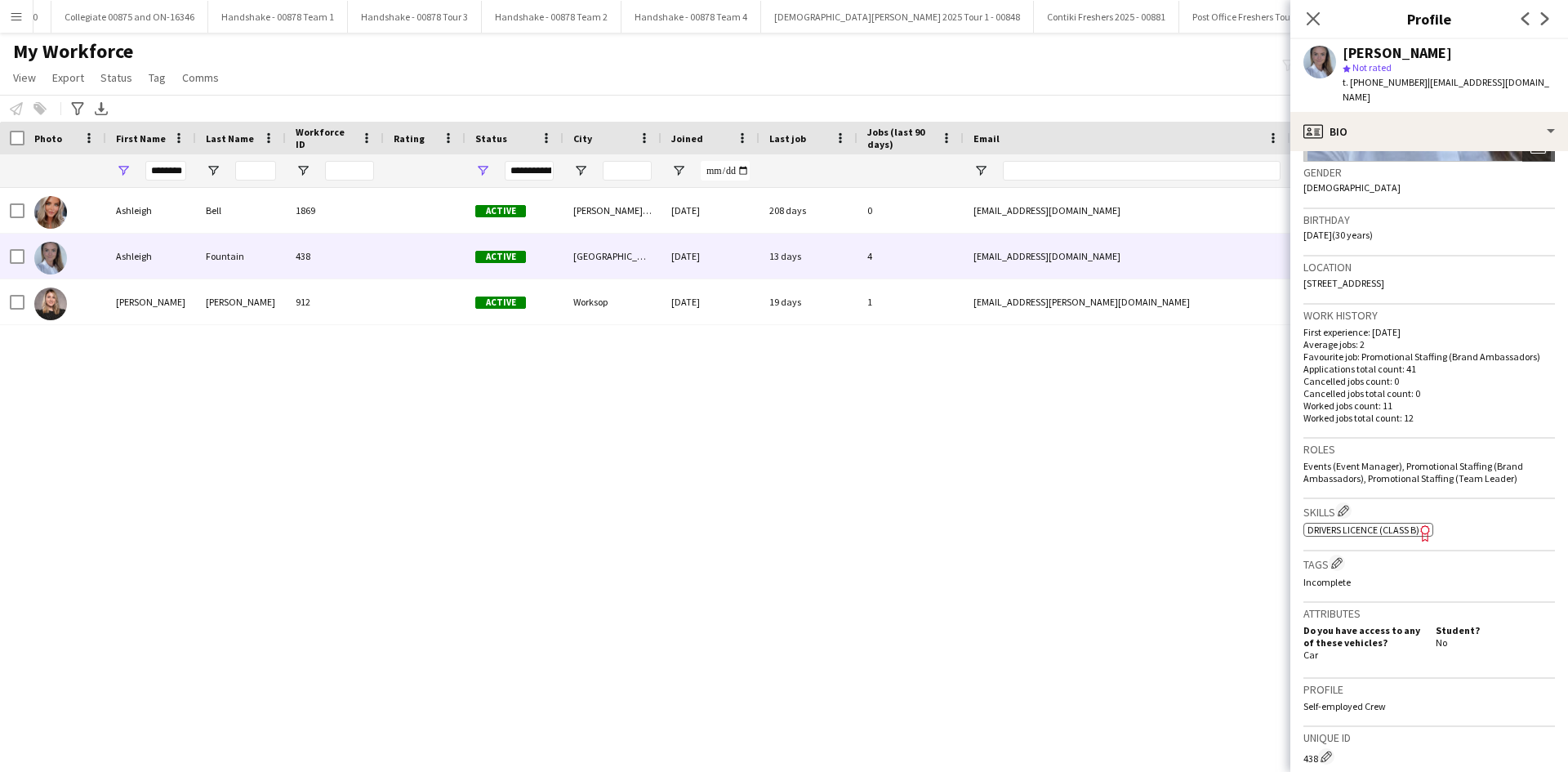
scroll to position [82, 0]
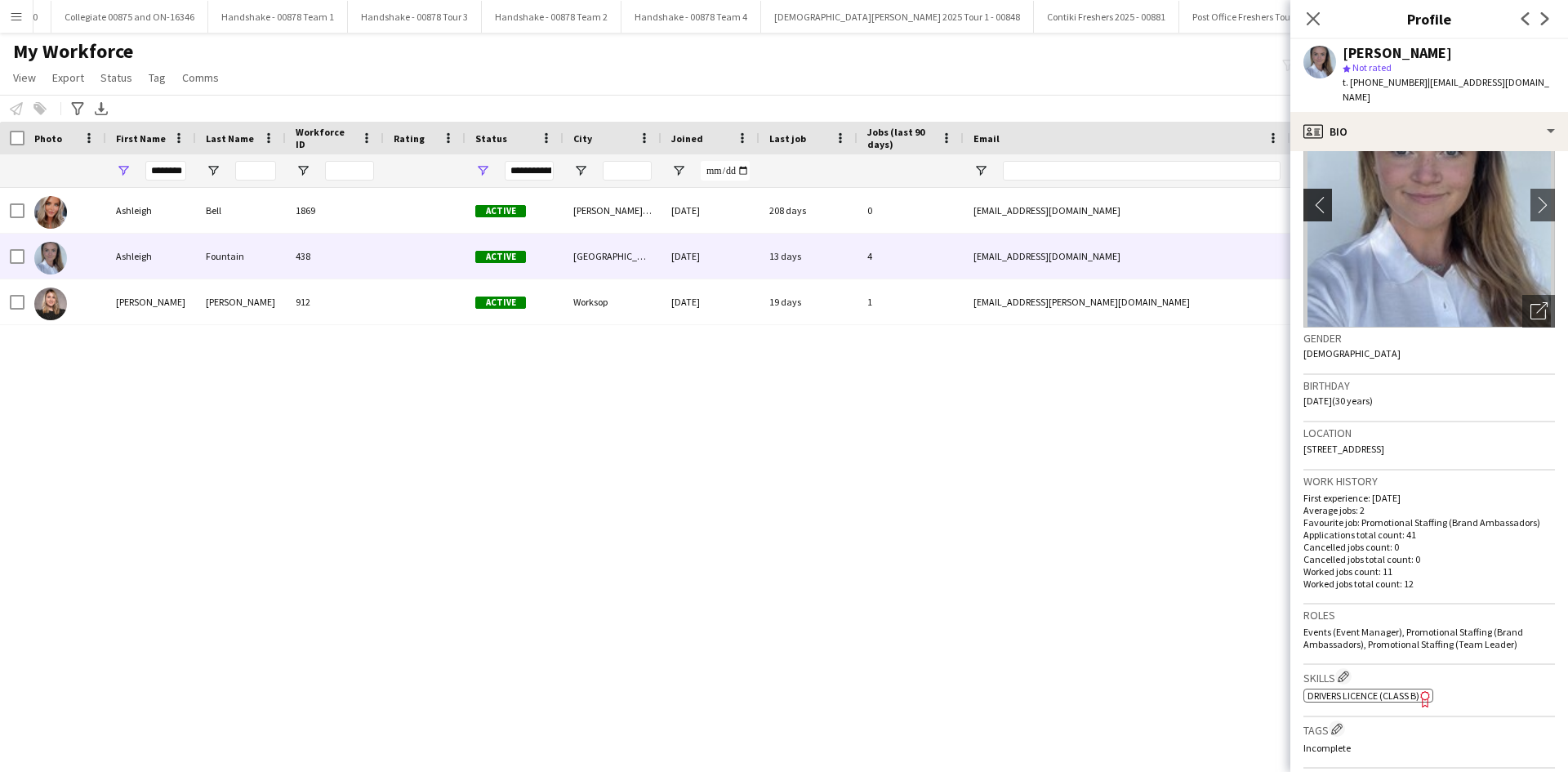
click at [1311, 196] on app-icon "chevron-left" at bounding box center [1316, 205] width 25 height 18
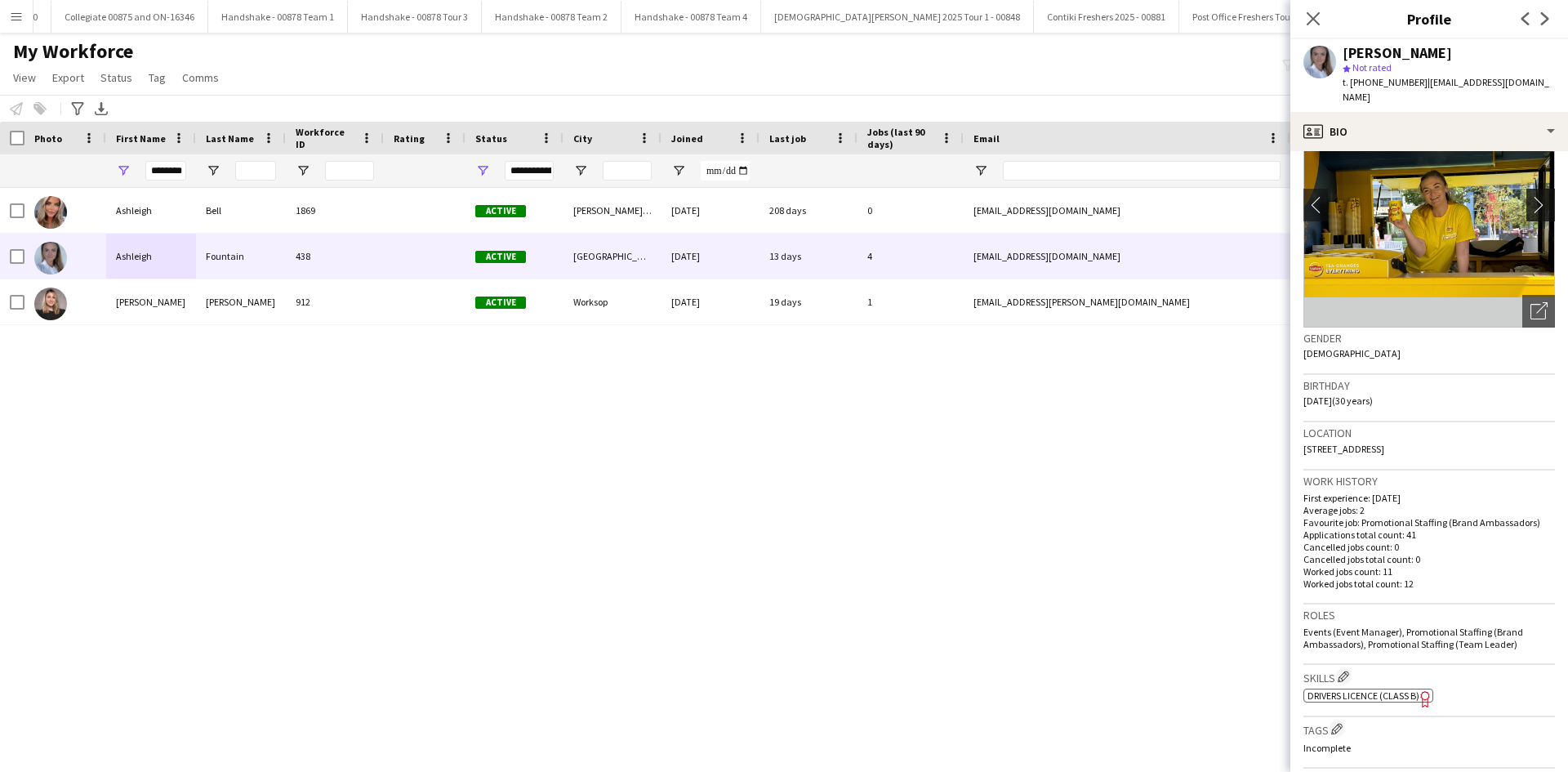
click at [1530, 196] on app-icon "chevron-right" at bounding box center [1543, 205] width 25 height 18
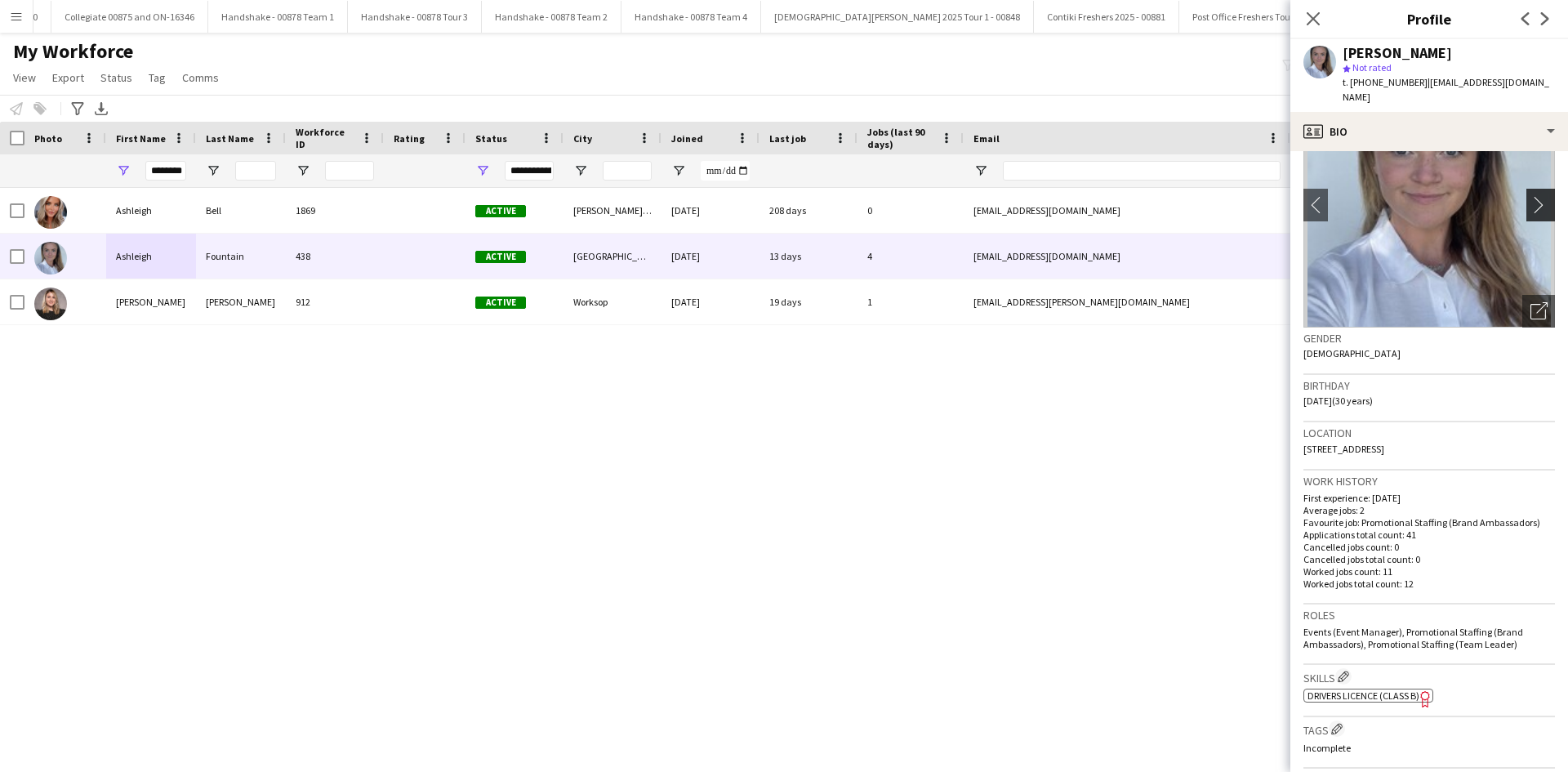
click at [1535, 198] on app-icon "chevron-right" at bounding box center [1543, 205] width 25 height 18
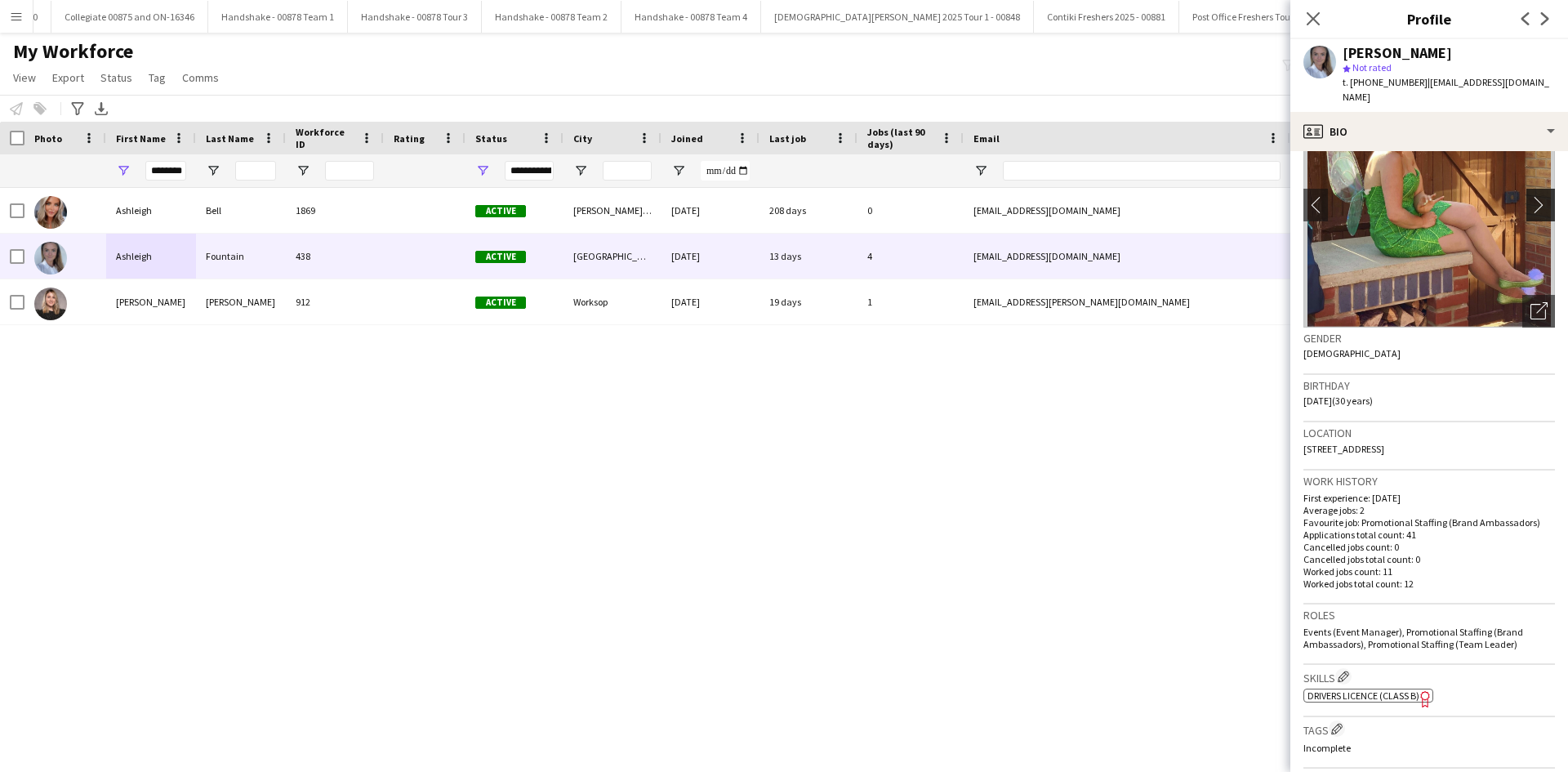
click at [1535, 198] on app-icon "chevron-right" at bounding box center [1543, 205] width 25 height 18
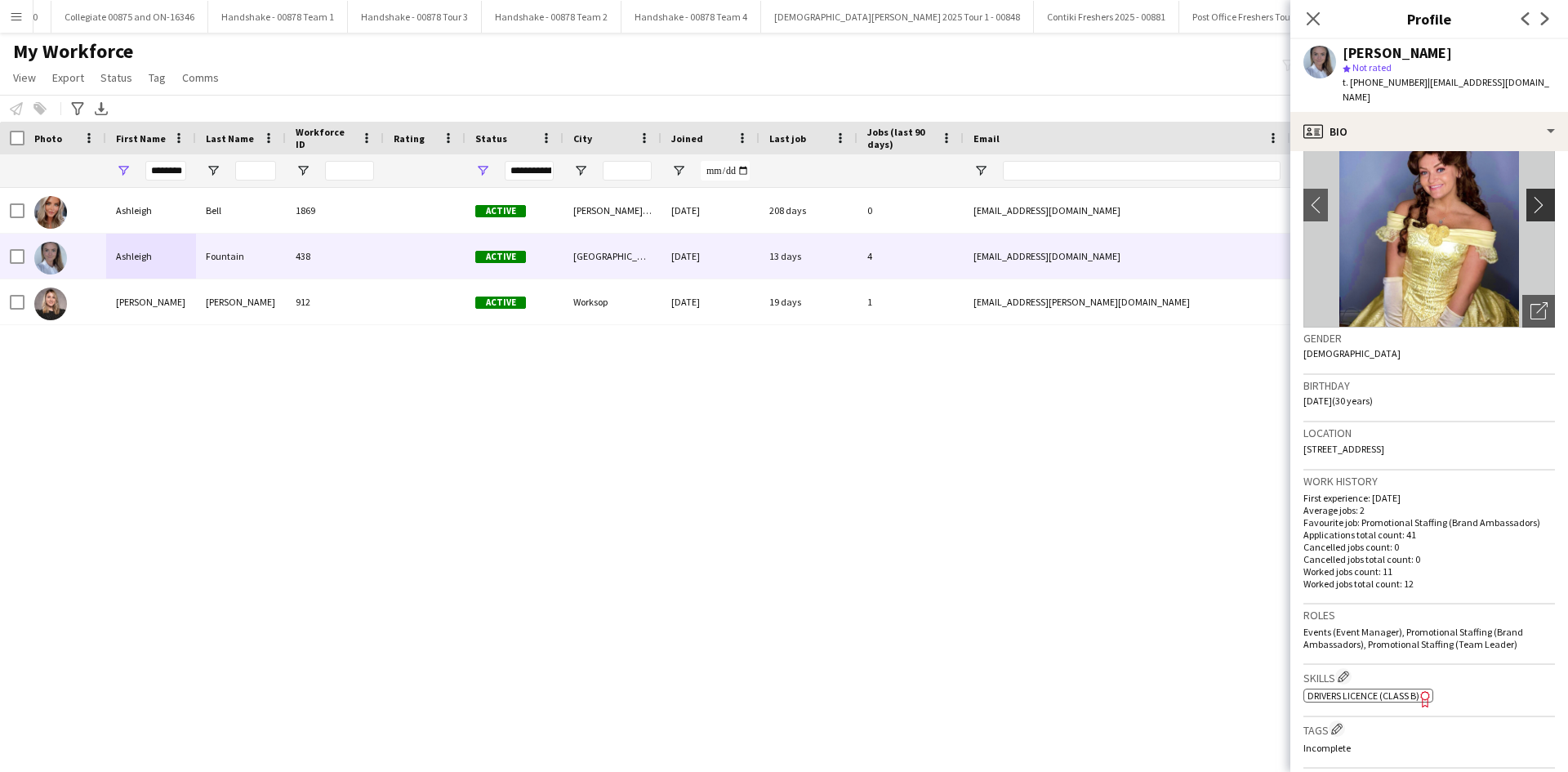
click at [1540, 196] on app-icon "chevron-right" at bounding box center [1543, 205] width 25 height 18
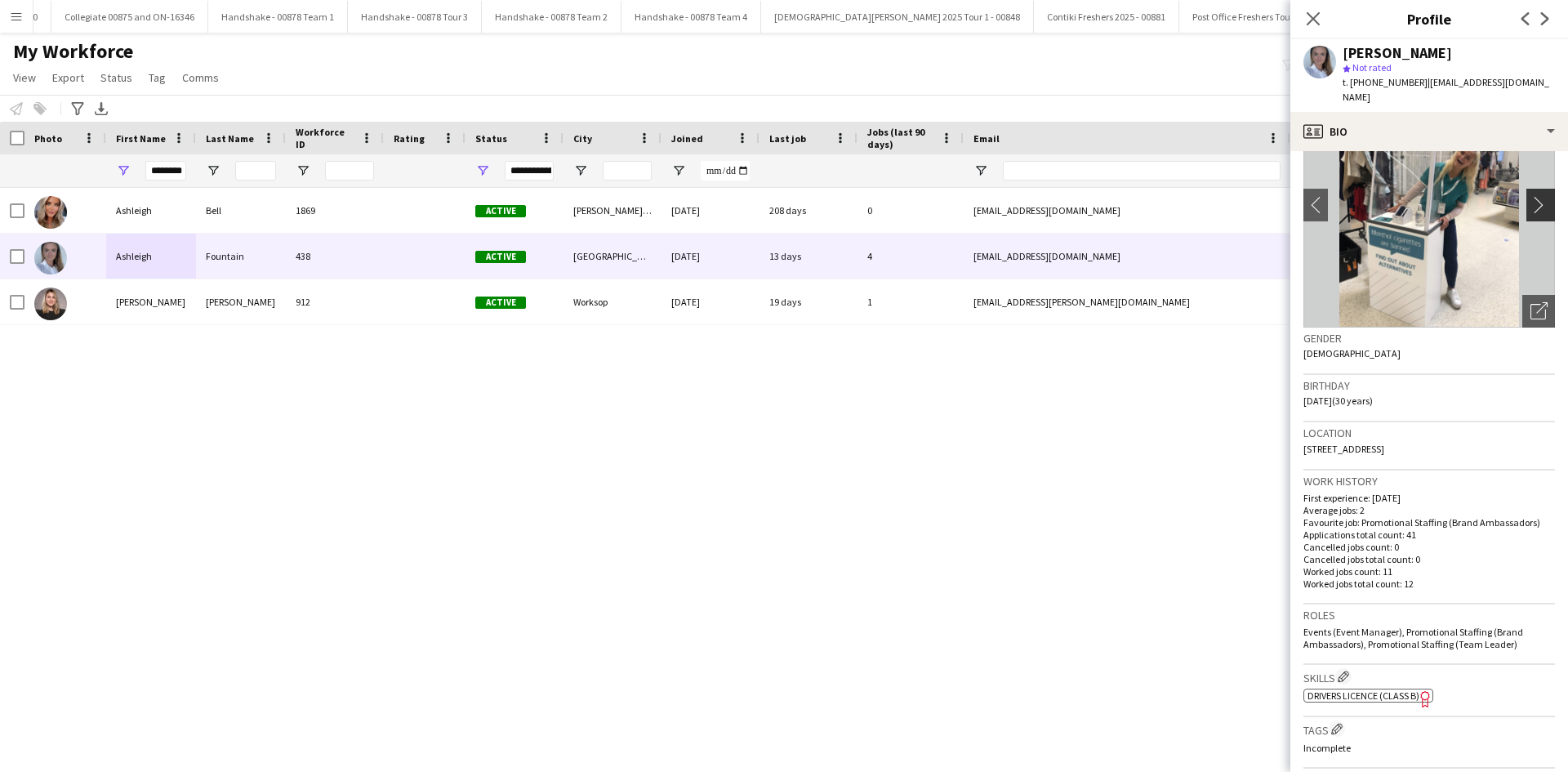
click at [1530, 196] on app-icon "chevron-right" at bounding box center [1543, 205] width 25 height 18
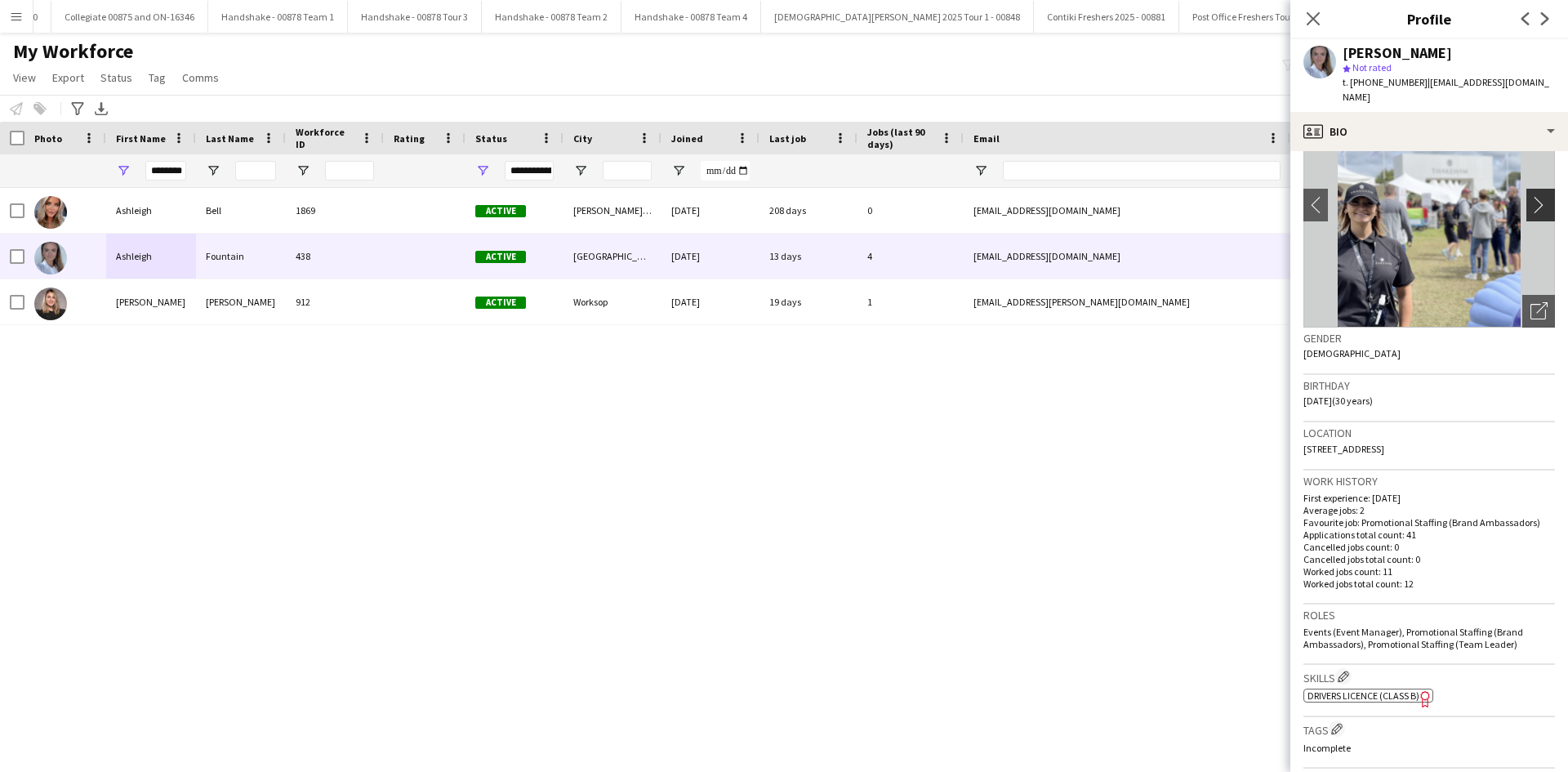
click at [1530, 196] on app-icon "chevron-right" at bounding box center [1543, 205] width 25 height 18
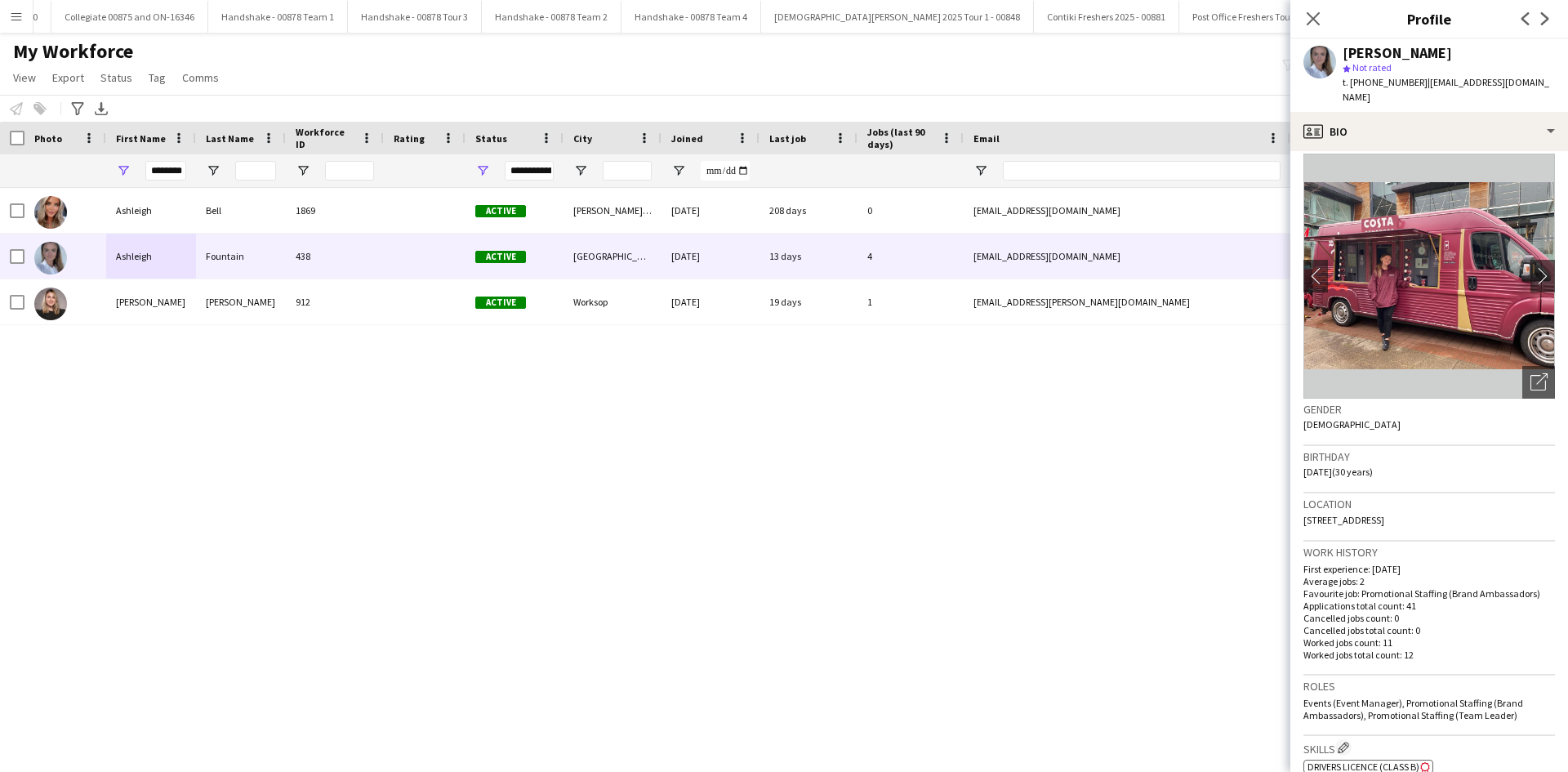
scroll to position [0, 0]
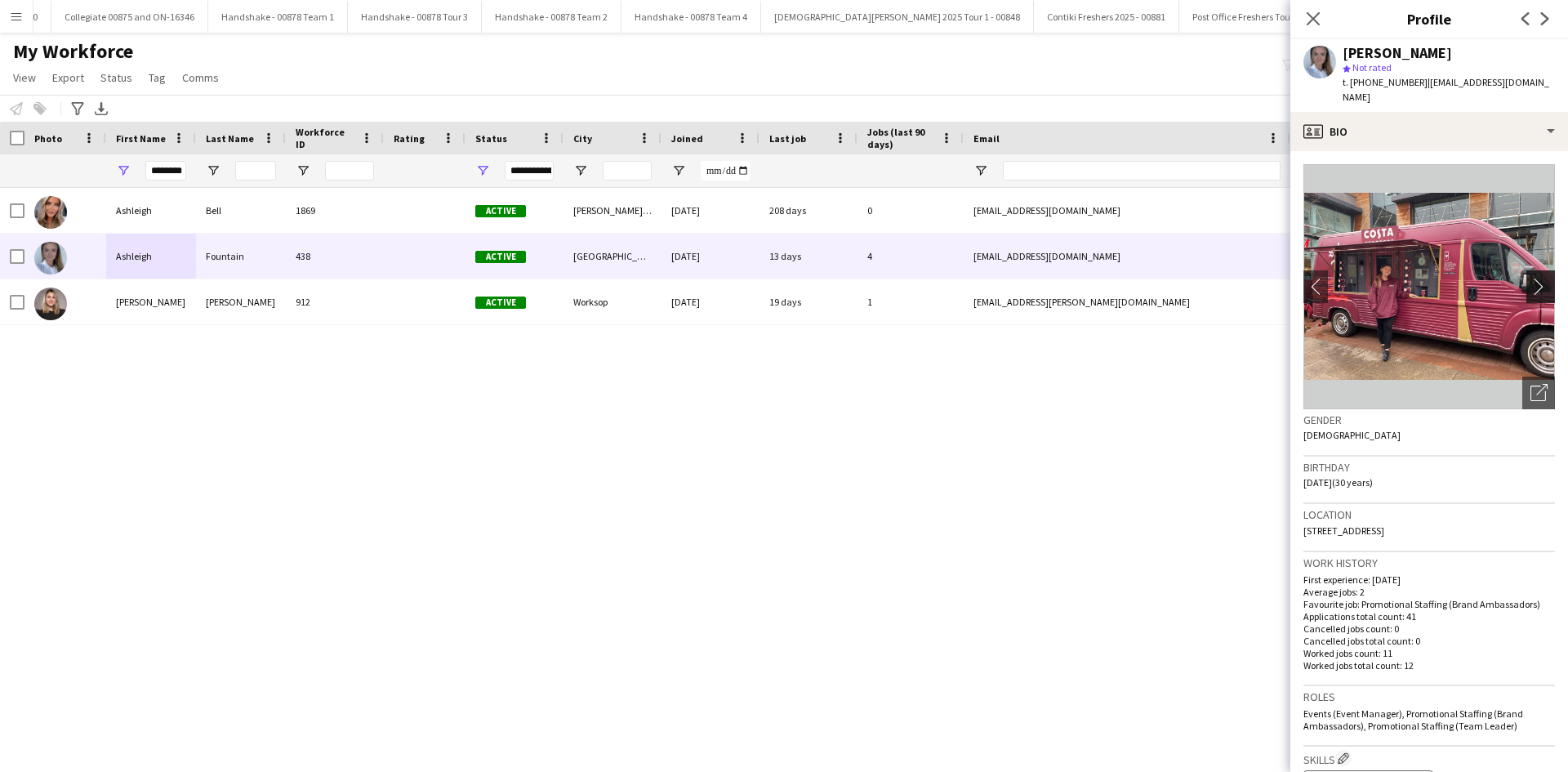
click at [1530, 278] on app-icon "chevron-right" at bounding box center [1543, 286] width 25 height 18
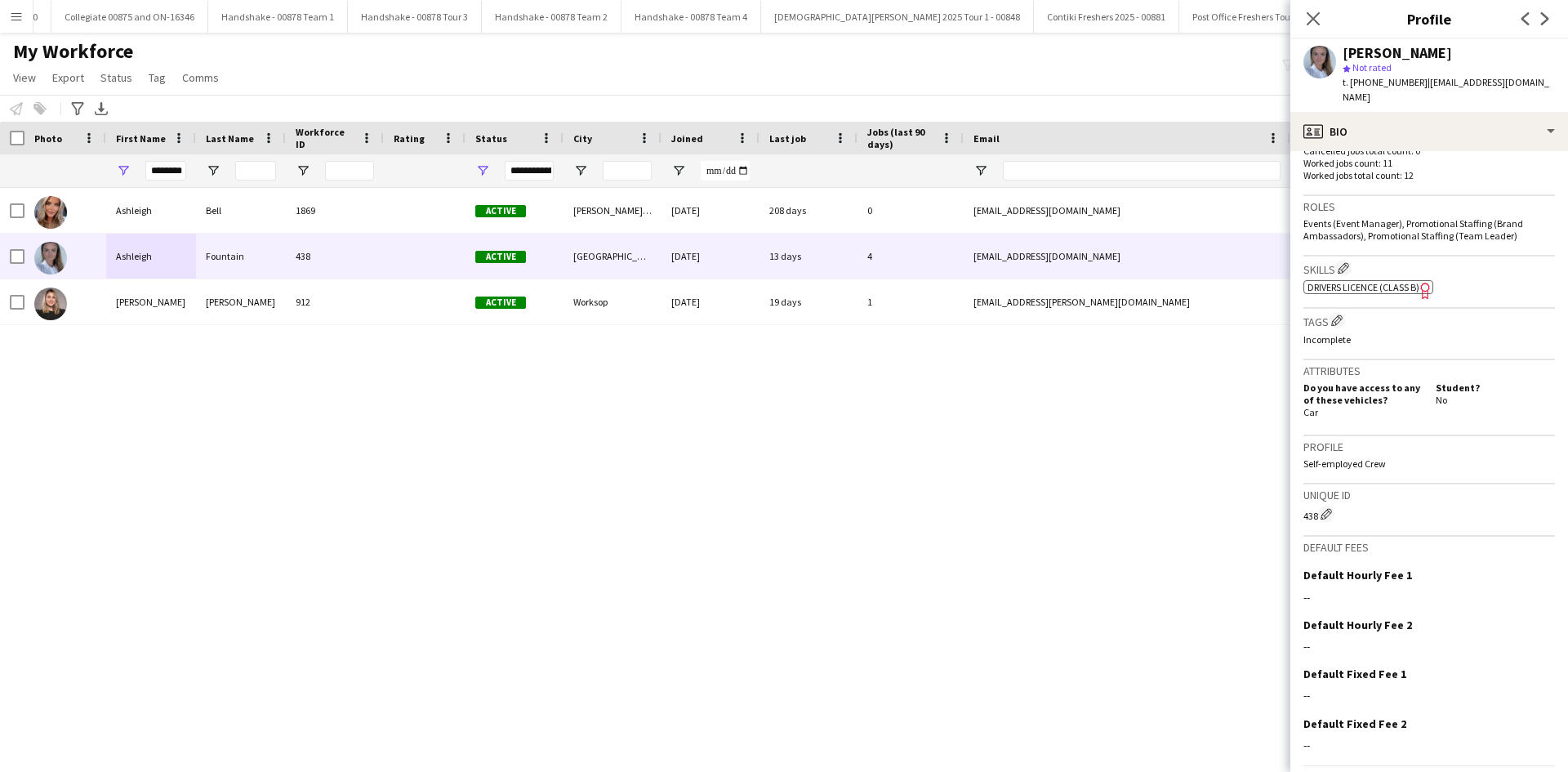
scroll to position [528, 0]
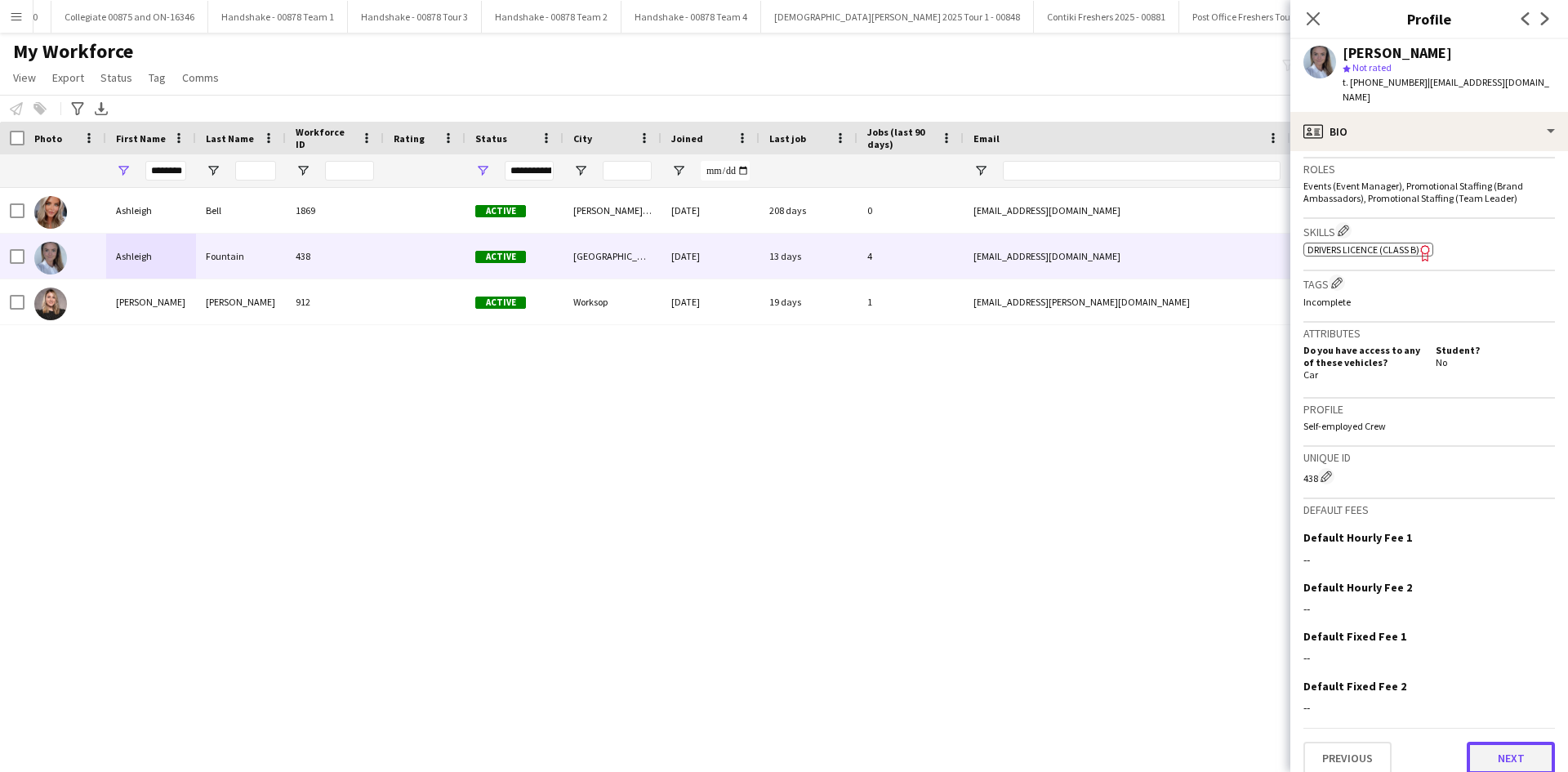
click at [1473, 741] on button "Next" at bounding box center [1511, 757] width 88 height 32
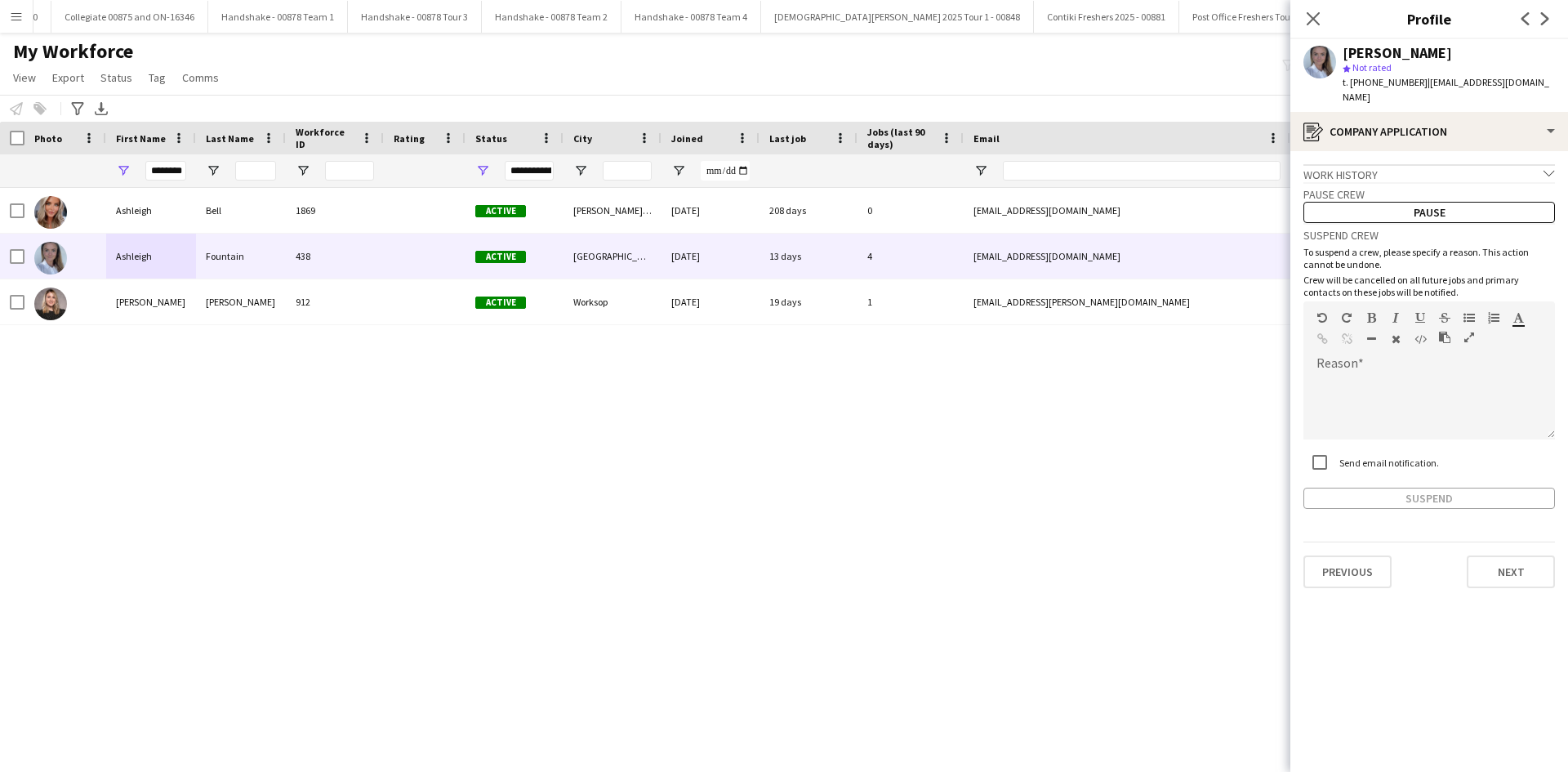
click at [1514, 584] on app-crew-profile-application "Work history chevron-down Incomplete Pause crew Pause Suspend crew To suspend a…" at bounding box center [1429, 461] width 278 height 621
click at [1517, 563] on button "Next" at bounding box center [1511, 571] width 88 height 32
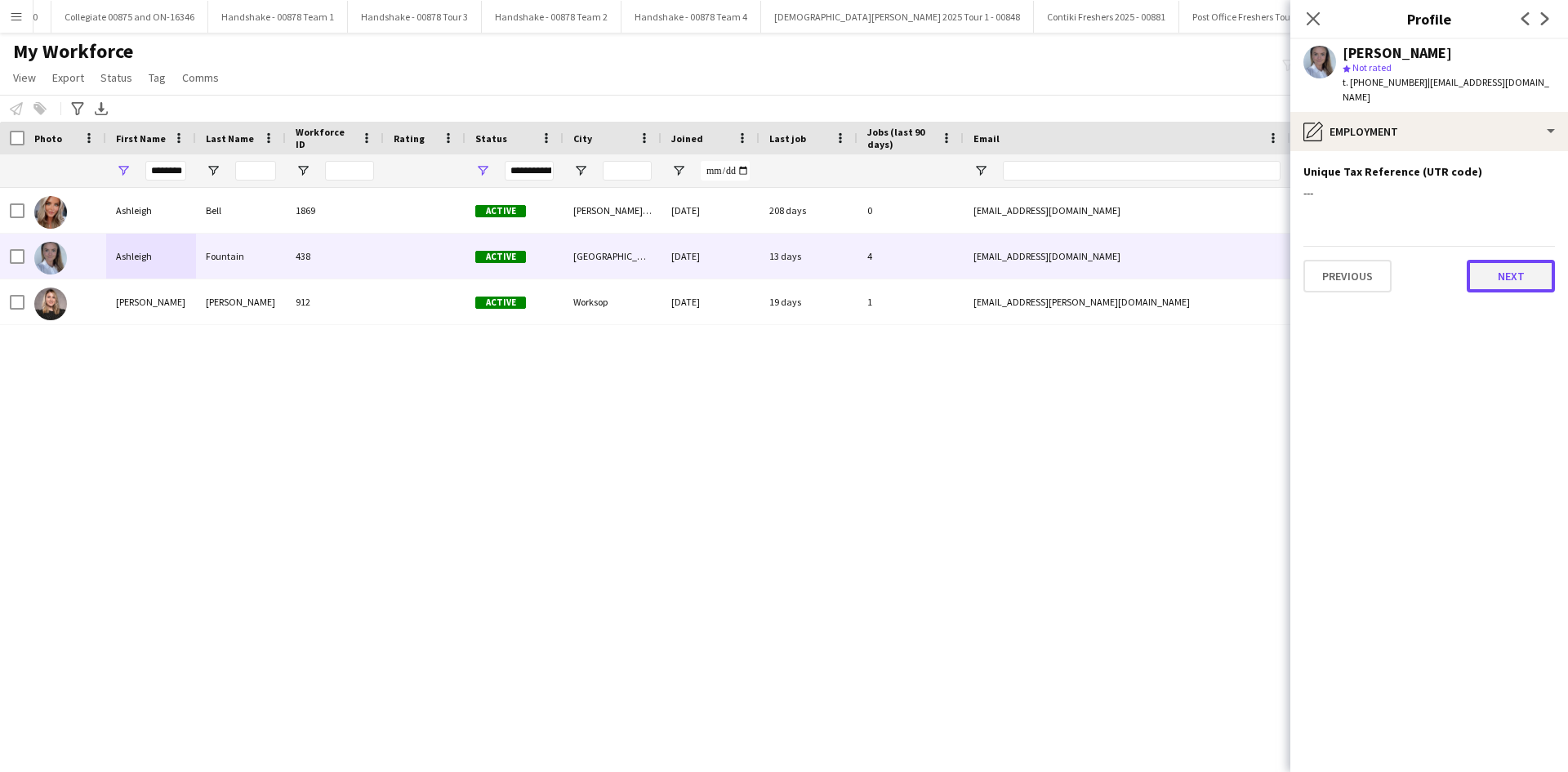
click at [1495, 271] on button "Next" at bounding box center [1511, 276] width 88 height 32
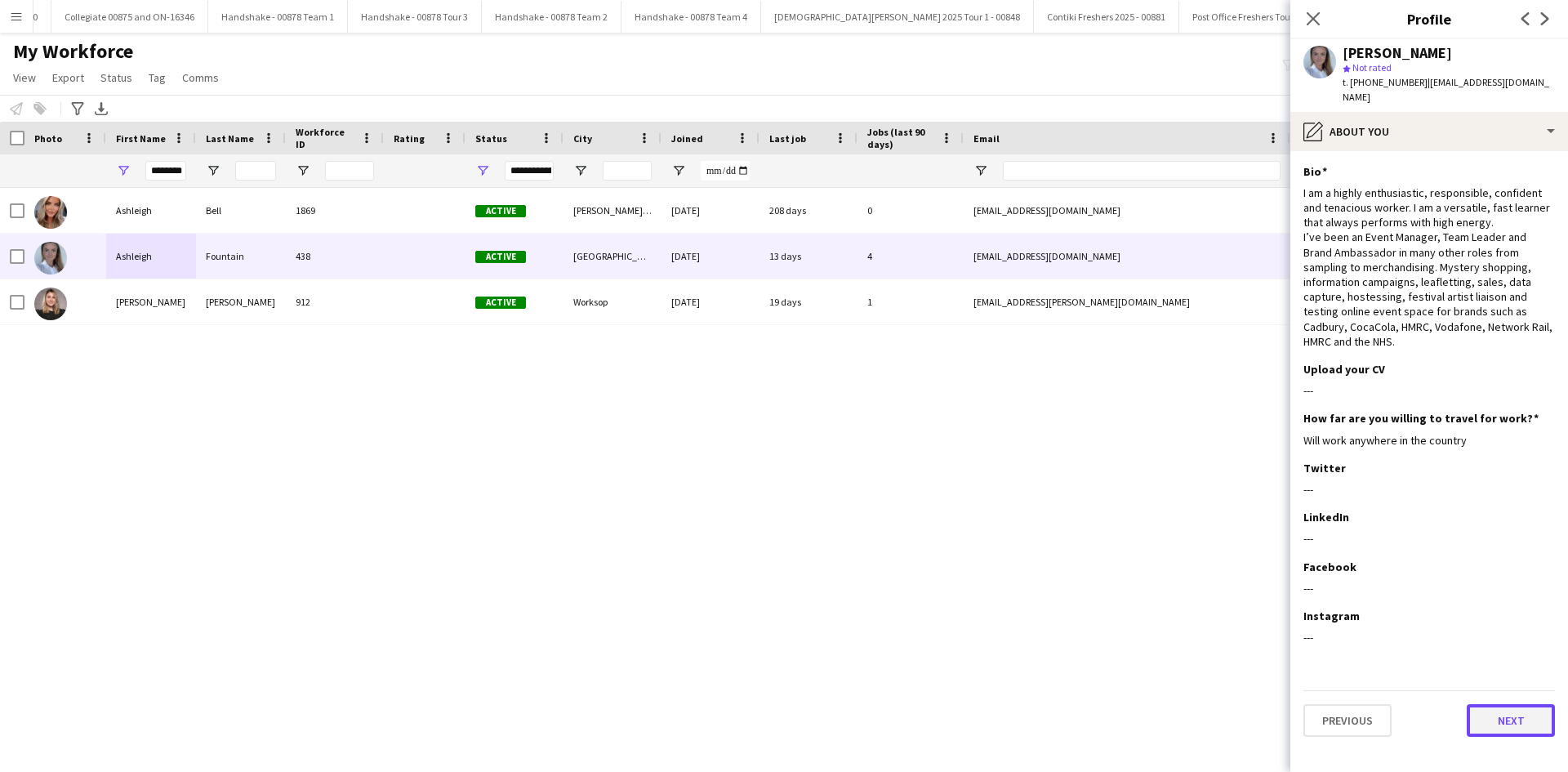
click at [1502, 703] on button "Next" at bounding box center [1511, 719] width 88 height 32
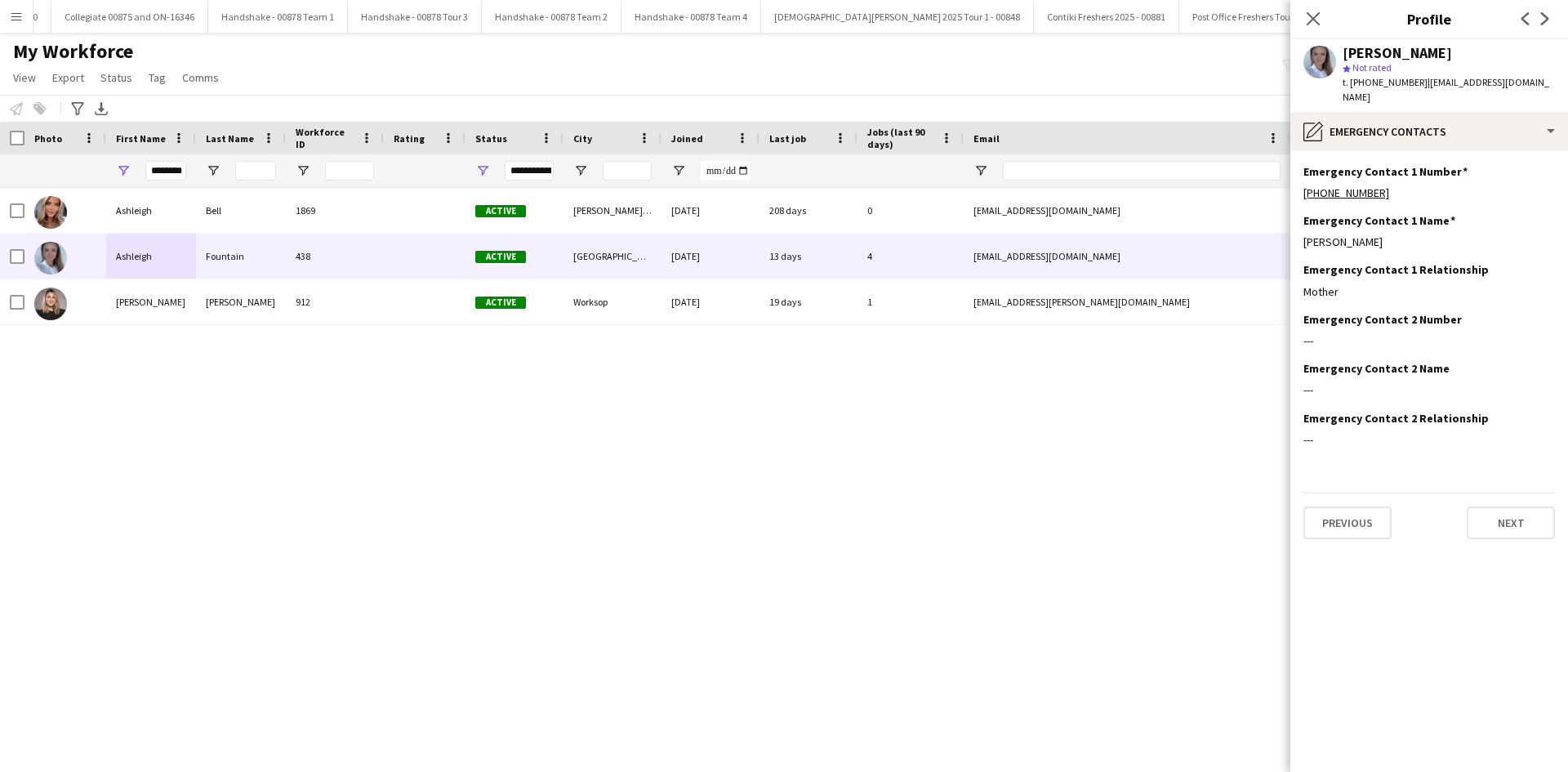
click at [1498, 529] on app-section-data-types "Emergency Contact 1 Number Edit this field [PHONE_NUMBER] Emergency Contact 1 N…" at bounding box center [1429, 461] width 278 height 621
click at [1498, 513] on button "Next" at bounding box center [1511, 522] width 88 height 32
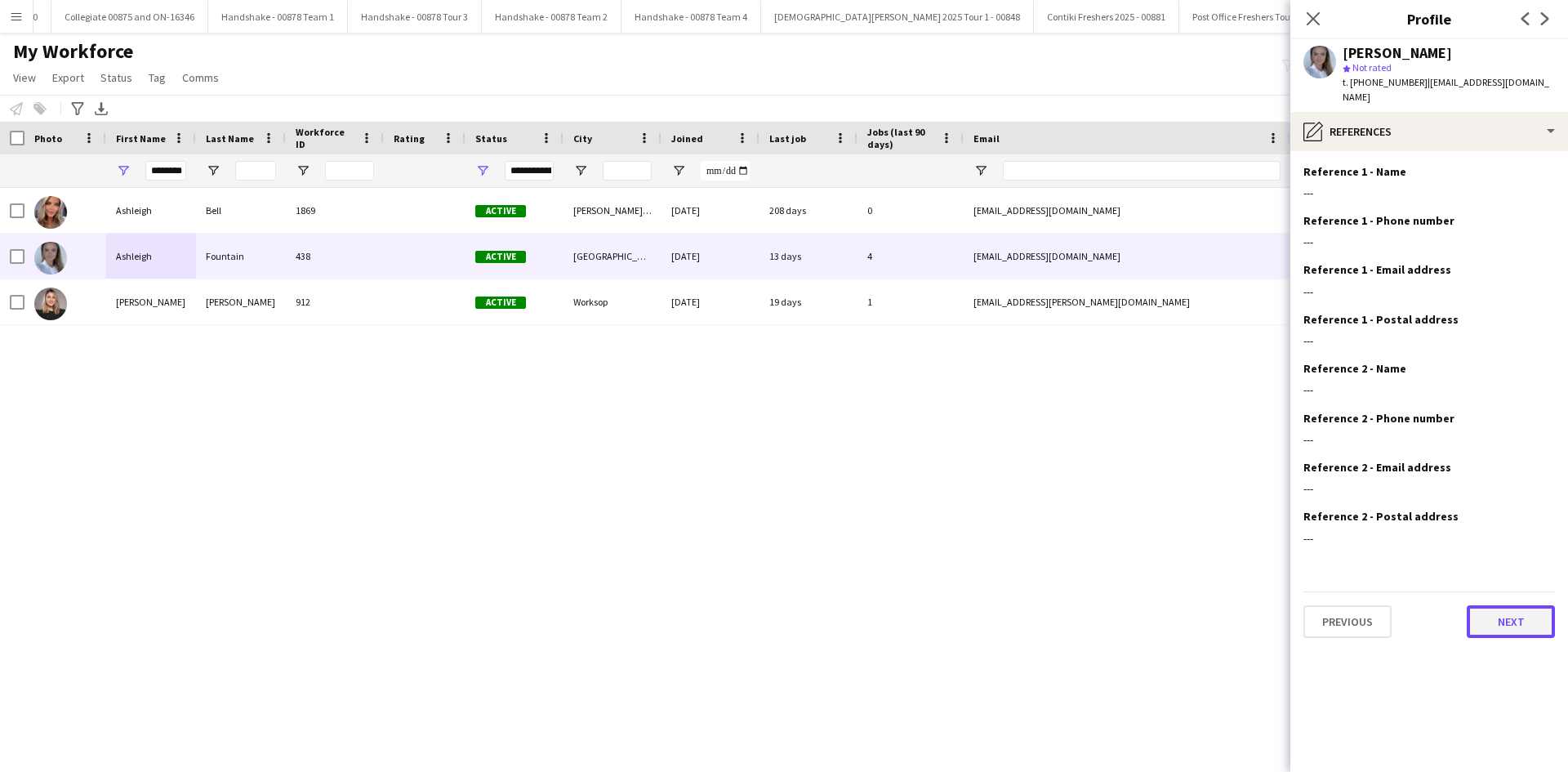
click at [1480, 615] on button "Next" at bounding box center [1511, 621] width 88 height 32
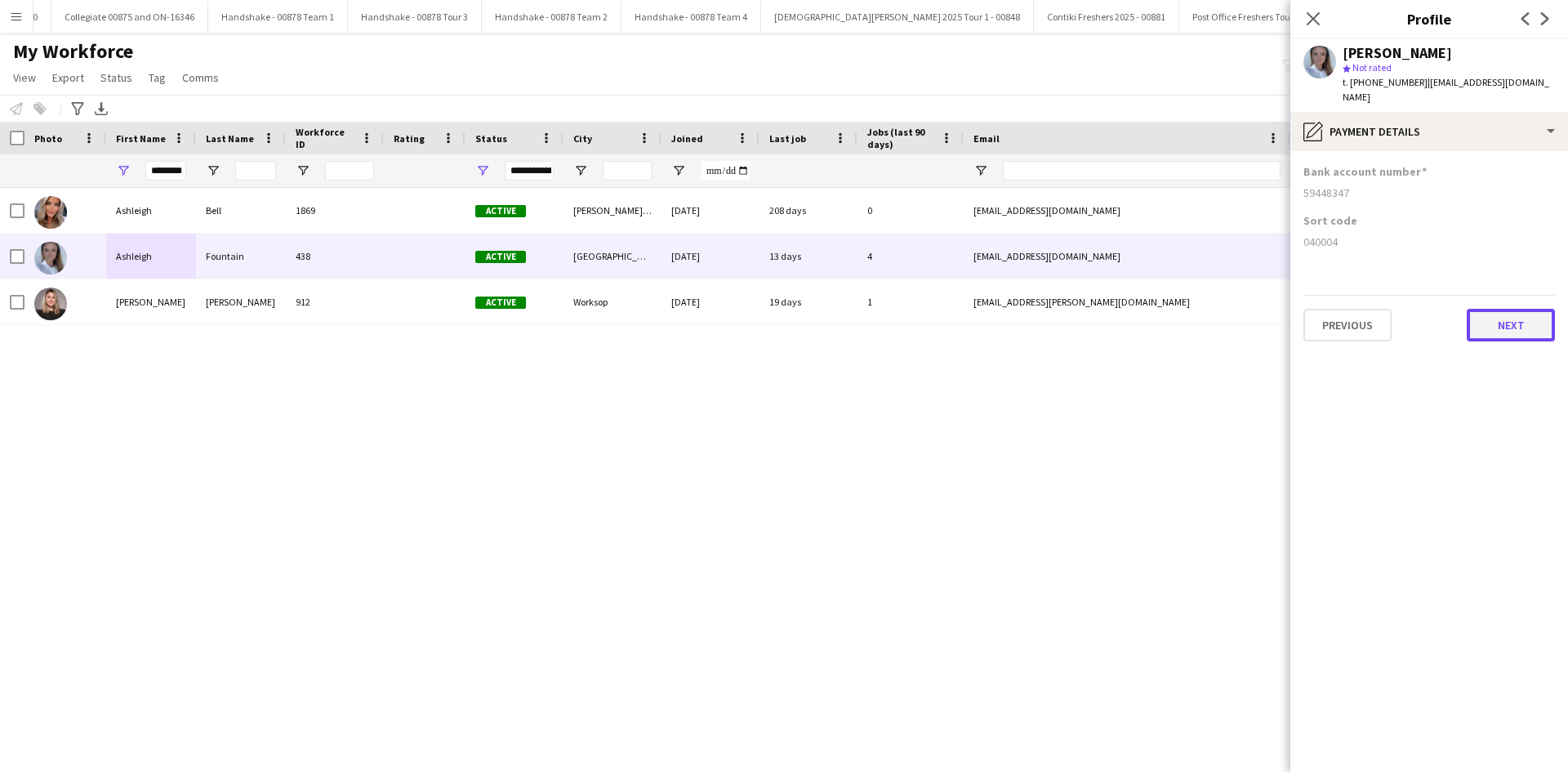
click at [1495, 313] on button "Next" at bounding box center [1511, 324] width 88 height 32
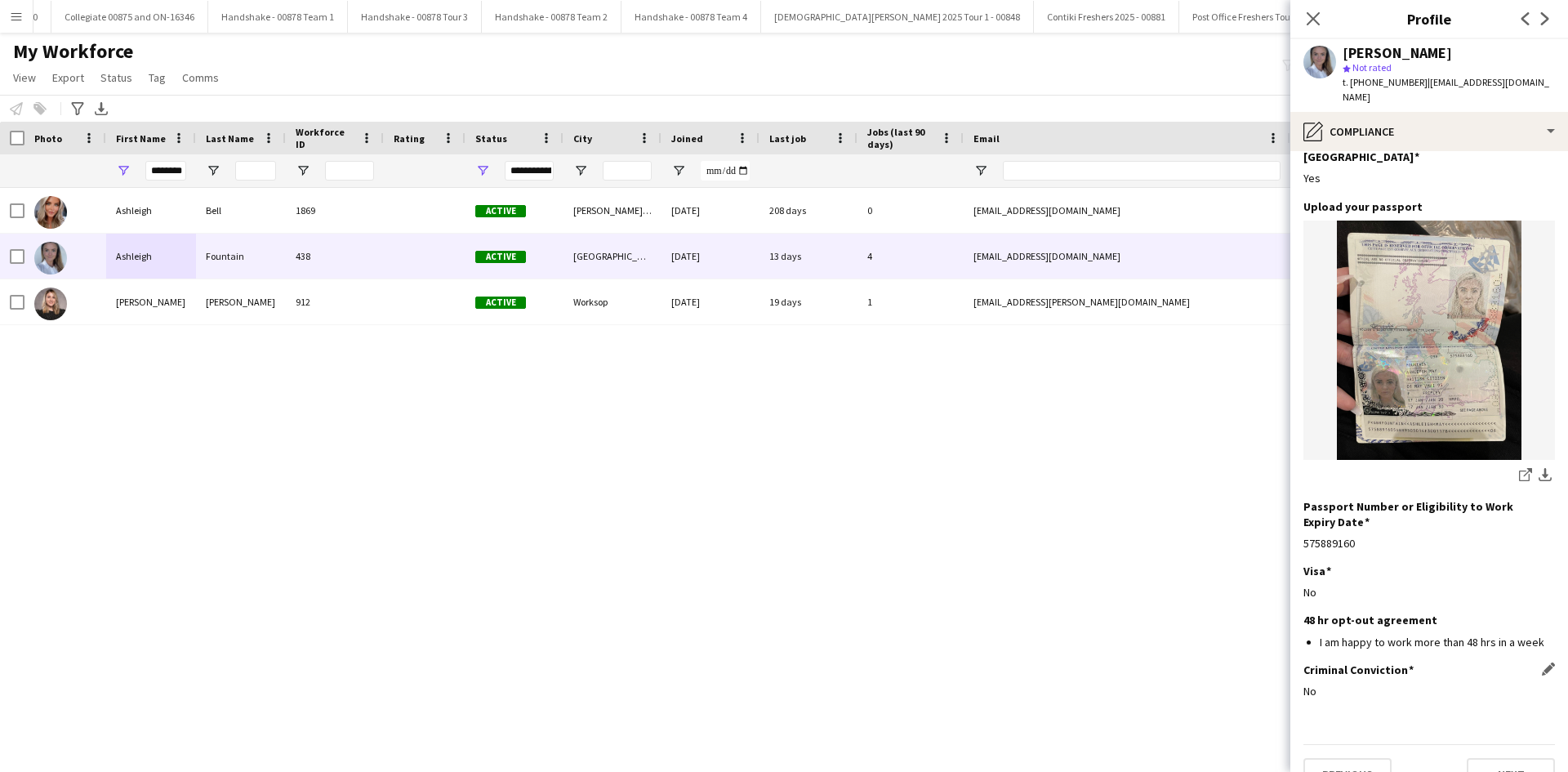
scroll to position [80, 0]
click at [1489, 756] on button "Next" at bounding box center [1511, 772] width 88 height 32
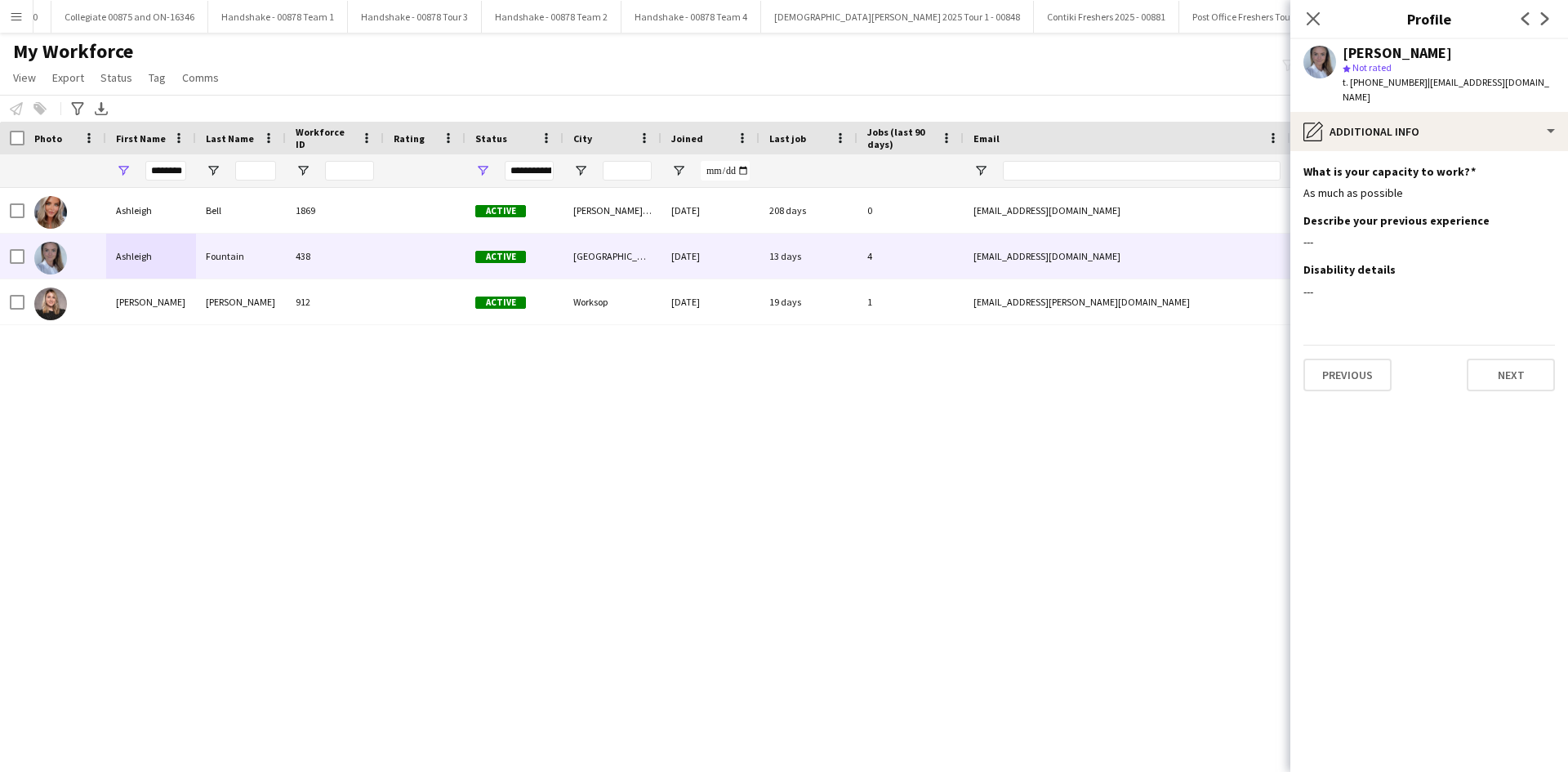
scroll to position [0, 0]
click at [1496, 361] on button "Next" at bounding box center [1511, 374] width 88 height 32
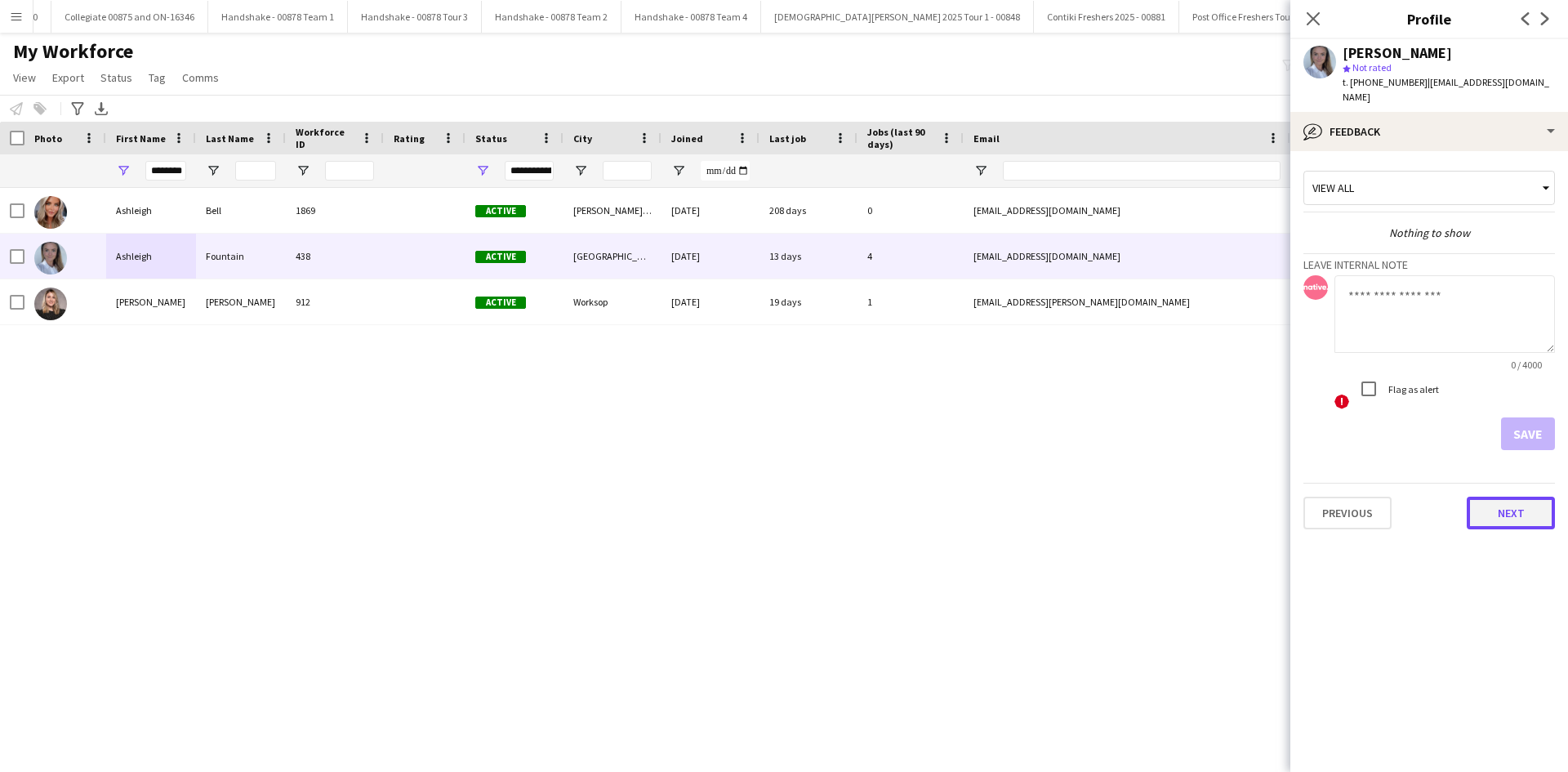
click at [1500, 496] on button "Next" at bounding box center [1511, 512] width 88 height 32
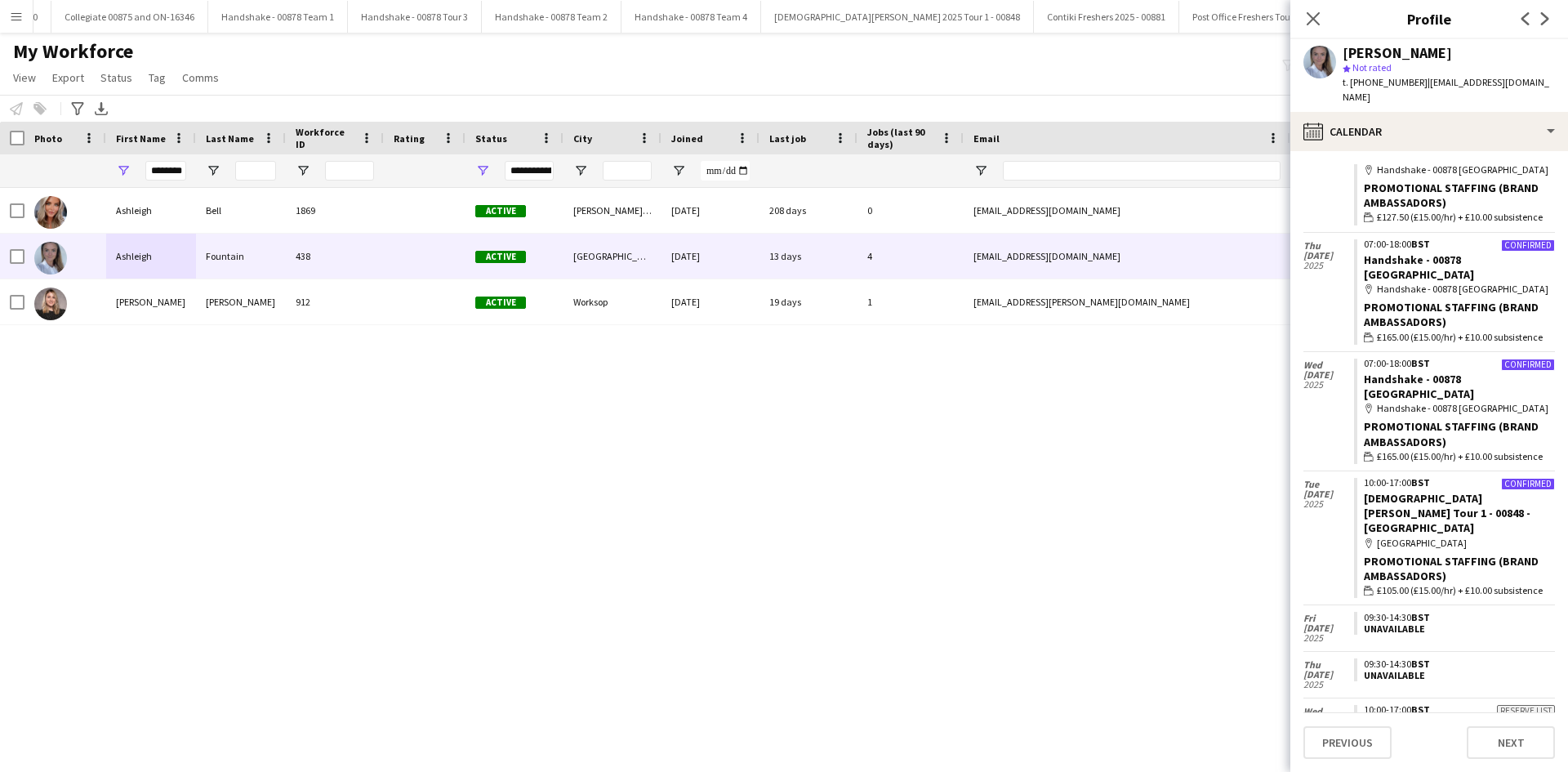
scroll to position [714, 0]
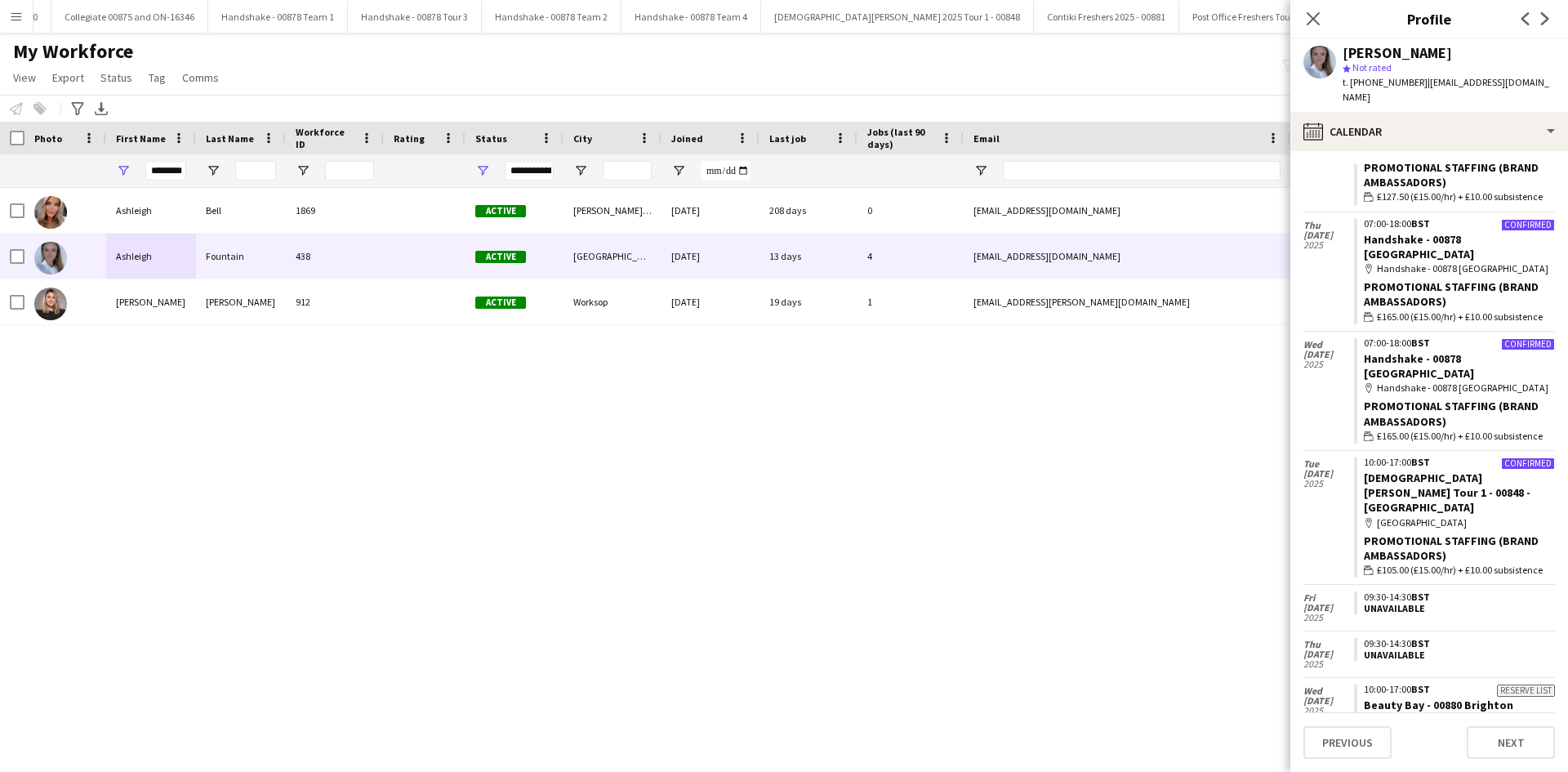
click at [1440, 516] on div "map-marker [GEOGRAPHIC_DATA]" at bounding box center [1460, 523] width 191 height 15
click at [1439, 471] on link "[DEMOGRAPHIC_DATA][PERSON_NAME] Tour 1 - 00848 - [GEOGRAPHIC_DATA]" at bounding box center [1448, 493] width 167 height 44
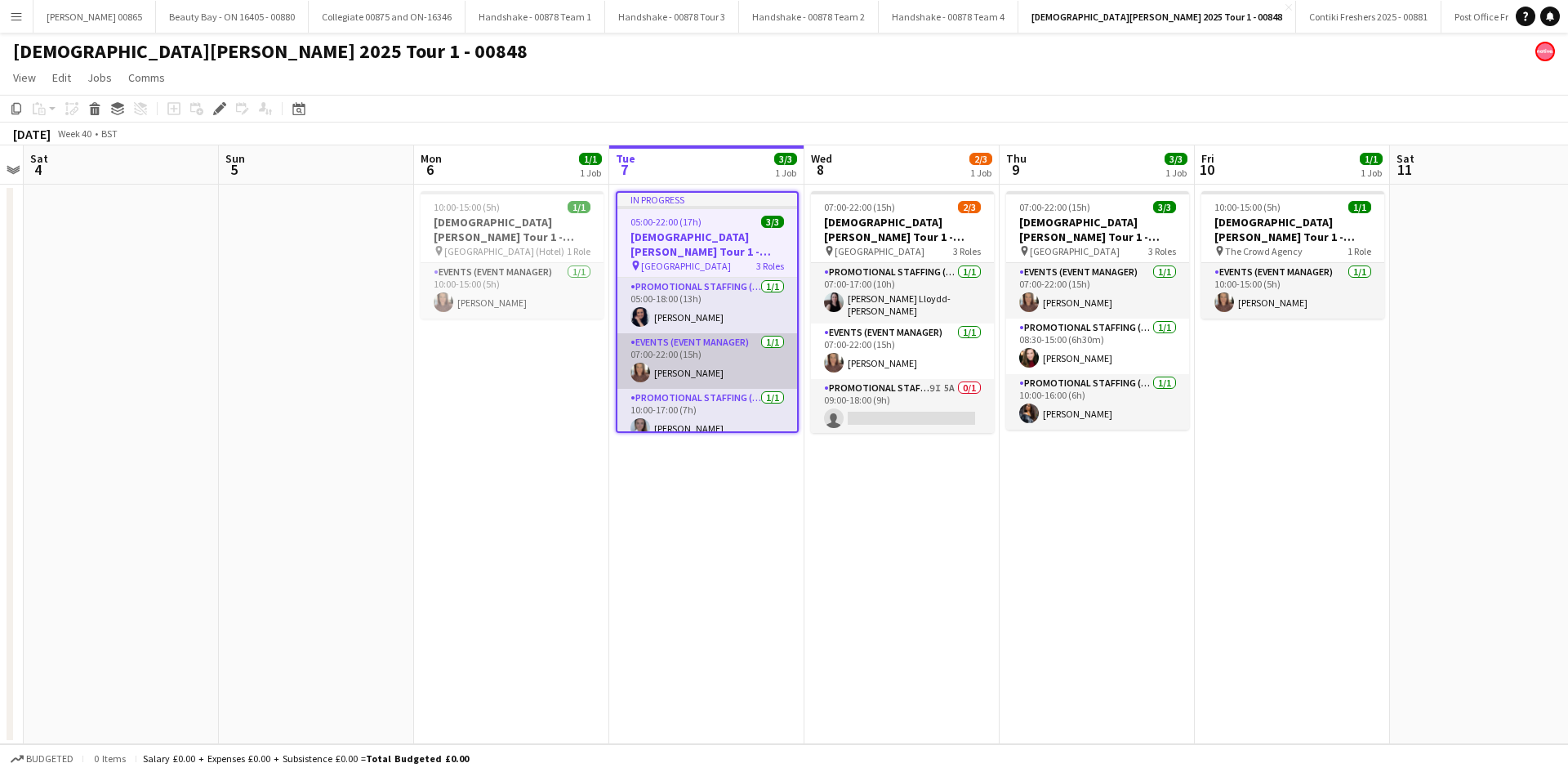
scroll to position [13, 0]
